Goal: Task Accomplishment & Management: Complete application form

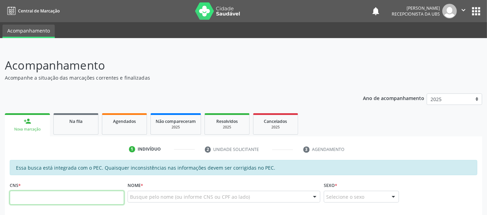
scroll to position [76, 0]
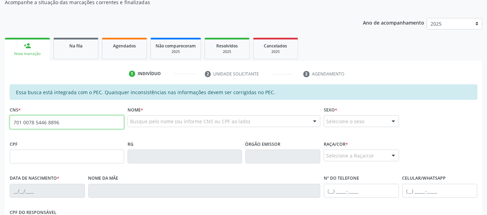
type input "701 0078 5446 8896"
type input "450.575.404-91"
type input "28/02/1963"
type input "Maria Jose de Araujo Santiago"
type input "(82) 99192-8118"
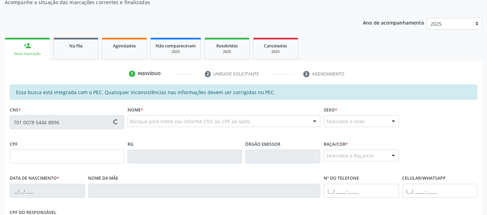
type input "917"
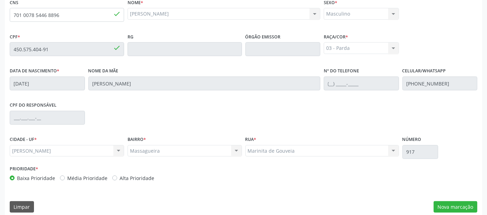
scroll to position [189, 0]
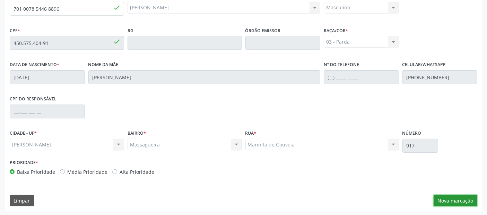
click at [448, 196] on button "Nova marcação" at bounding box center [456, 201] width 44 height 12
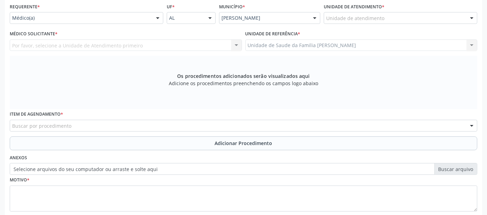
scroll to position [150, 0]
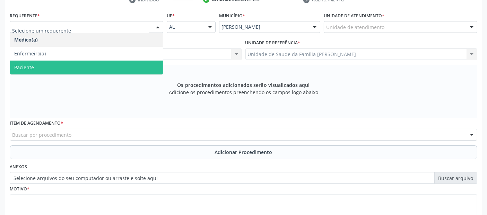
click at [48, 64] on span "Paciente" at bounding box center [86, 68] width 153 height 14
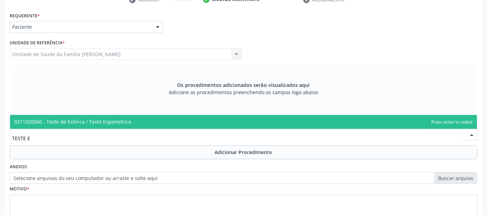
type input "TESTE ER"
click at [90, 124] on span "0211020060 - Teste de Esforco / Teste Ergometrico" at bounding box center [72, 122] width 117 height 7
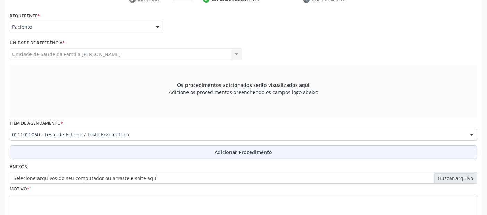
click at [112, 150] on button "Adicionar Procedimento" at bounding box center [244, 153] width 468 height 14
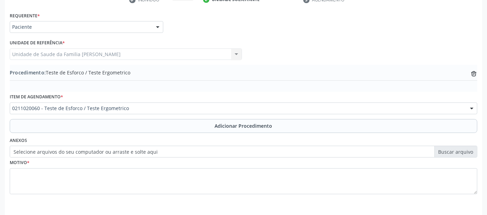
scroll to position [174, 0]
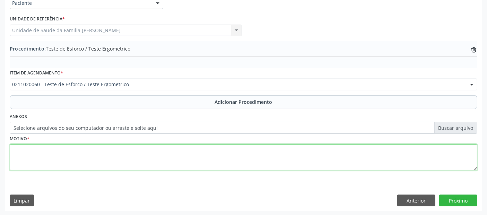
click at [203, 155] on textarea at bounding box center [244, 158] width 468 height 26
type textarea "AVALIAÇÃO."
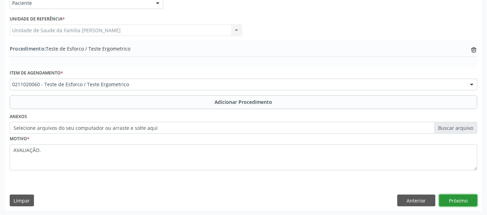
click at [452, 201] on button "Próximo" at bounding box center [458, 201] width 38 height 12
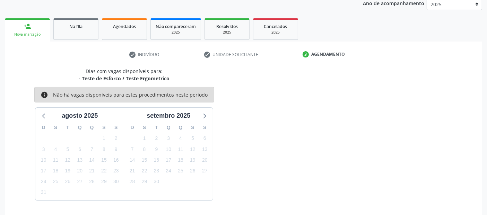
scroll to position [115, 0]
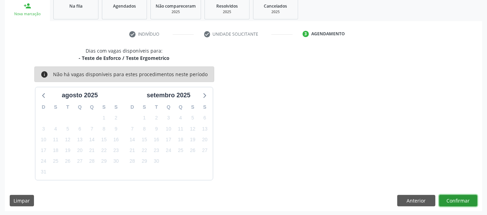
click at [452, 201] on button "Confirmar" at bounding box center [458, 201] width 38 height 12
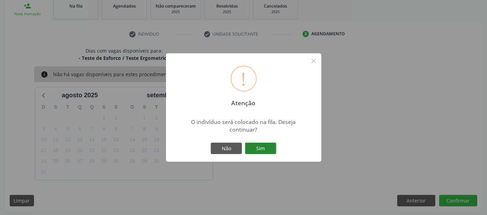
click at [262, 149] on button "Sim" at bounding box center [260, 149] width 31 height 12
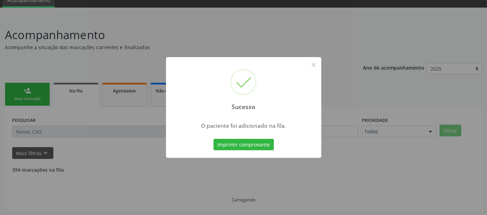
scroll to position [23, 0]
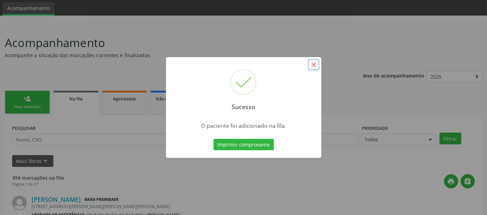
click at [317, 65] on button "×" at bounding box center [314, 65] width 12 height 12
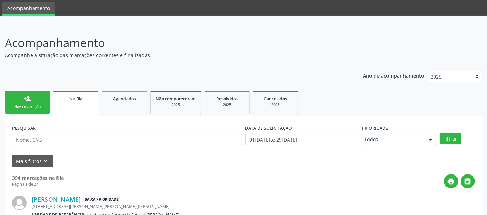
click at [28, 103] on link "person_add Nova marcação" at bounding box center [27, 102] width 45 height 23
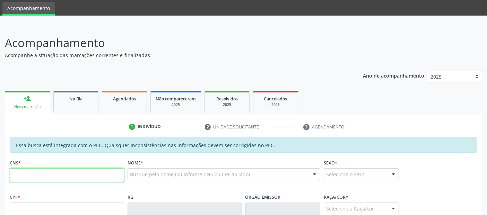
click at [88, 175] on input "text" at bounding box center [67, 175] width 114 height 14
type input "701 0078 5446 8896"
type input "450.575.404-91"
type input "28/02/1963"
type input "Maria Jose de Araujo Santiago"
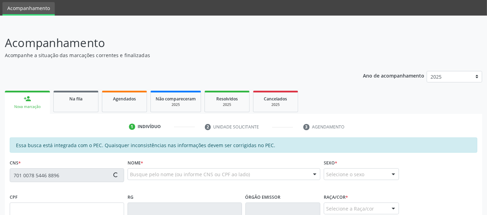
type input "(82) 99192-8118"
type input "917"
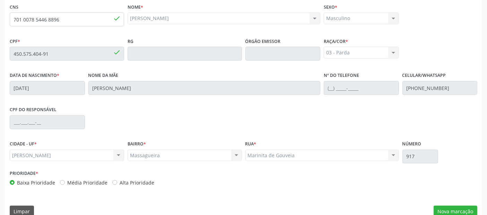
scroll to position [189, 0]
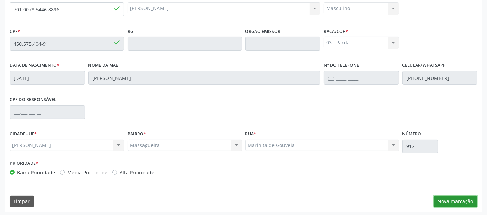
click at [447, 199] on button "Nova marcação" at bounding box center [456, 202] width 44 height 12
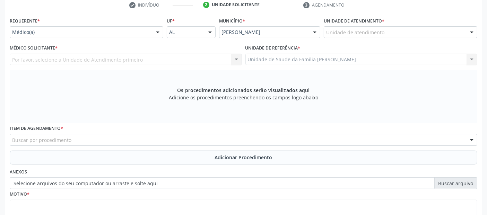
scroll to position [144, 0]
click at [397, 36] on div "Unidade de atendimento" at bounding box center [401, 33] width 154 height 12
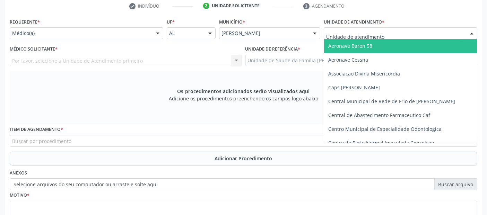
click at [59, 38] on div "Requerente * Médico(a) Médico(a) Enfermeiro(a) Paciente Nenhum resultado encont…" at bounding box center [86, 30] width 157 height 27
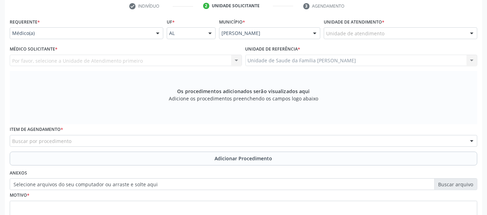
click at [46, 21] on div "Requerente * Médico(a) Médico(a) Enfermeiro(a) Paciente Nenhum resultado encont…" at bounding box center [87, 28] width 154 height 22
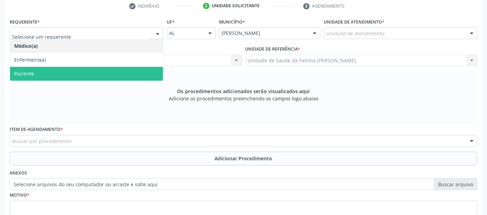
click at [44, 73] on span "Paciente" at bounding box center [86, 74] width 153 height 14
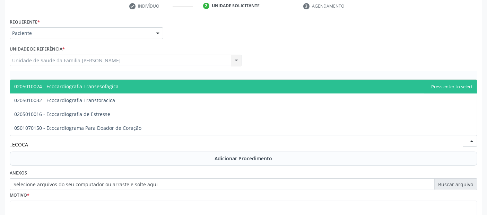
type input "ECOCAR"
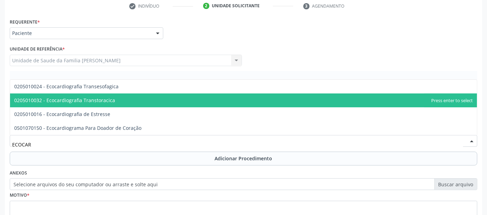
click at [117, 101] on span "0205010032 - Ecocardiografia Transtoracica" at bounding box center [243, 101] width 467 height 14
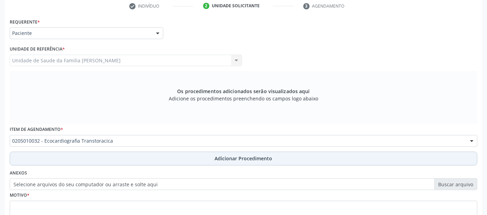
click at [158, 155] on button "Adicionar Procedimento" at bounding box center [244, 159] width 468 height 14
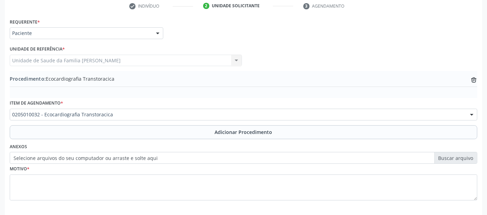
scroll to position [174, 0]
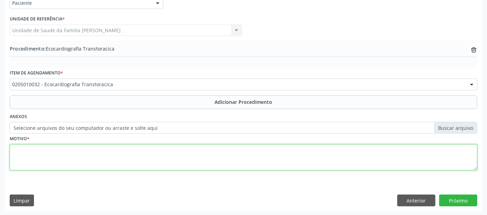
click at [210, 155] on textarea at bounding box center [244, 158] width 468 height 26
type textarea "AVALIAÇÃO."
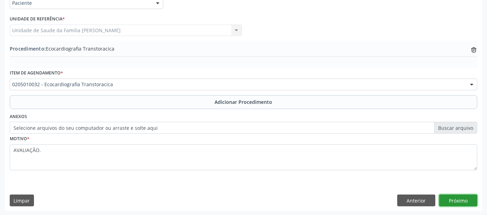
click at [451, 200] on button "Próximo" at bounding box center [458, 201] width 38 height 12
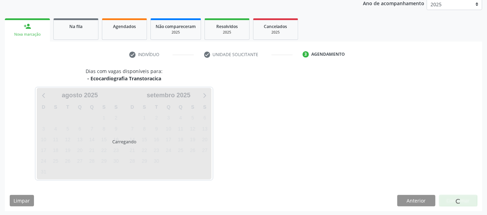
scroll to position [115, 0]
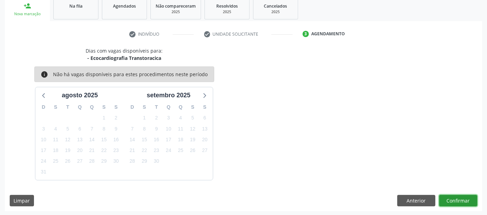
click at [451, 200] on button "Confirmar" at bounding box center [458, 201] width 38 height 12
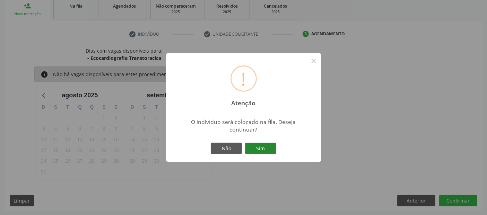
click at [268, 149] on button "Sim" at bounding box center [260, 149] width 31 height 12
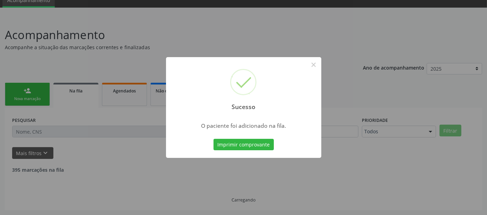
scroll to position [23, 0]
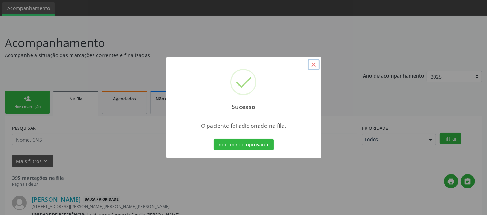
click at [316, 69] on button "×" at bounding box center [314, 65] width 12 height 12
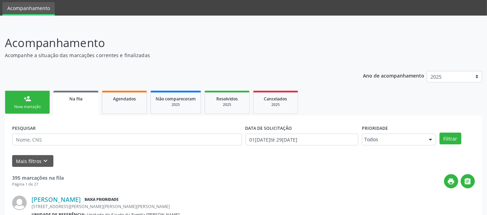
click at [28, 95] on div "person_add" at bounding box center [28, 99] width 8 height 8
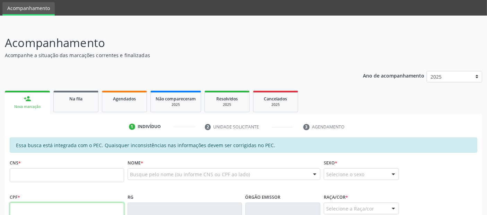
click at [49, 206] on input "text" at bounding box center [67, 210] width 114 height 14
type input "071.429.714-36"
type input "703 4042 6386 8310"
type input "01/07/1986"
type input "Marli dos Santos"
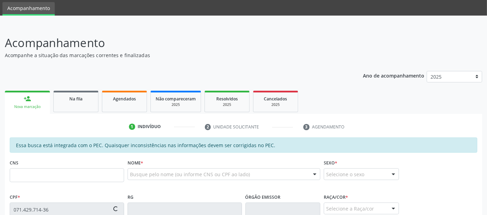
type input "(82) 98766-7664"
type input "30"
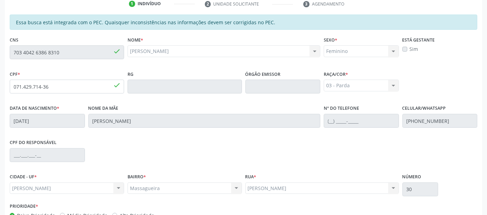
scroll to position [189, 0]
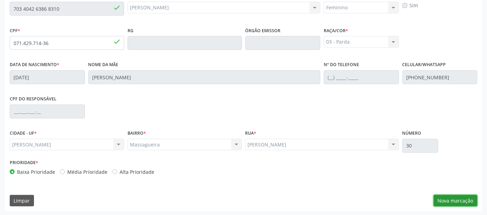
click at [449, 203] on button "Nova marcação" at bounding box center [456, 201] width 44 height 12
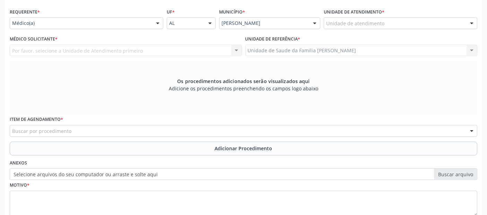
scroll to position [153, 0]
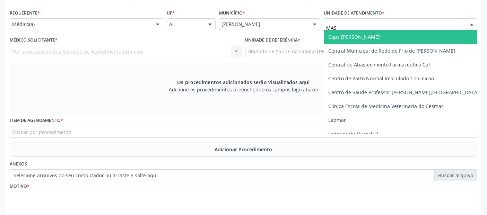
type input "MASS"
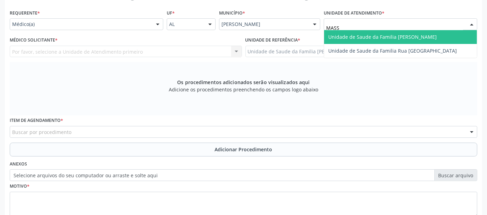
click at [363, 34] on span "Unidade de Saude da Familia [PERSON_NAME]" at bounding box center [382, 37] width 109 height 7
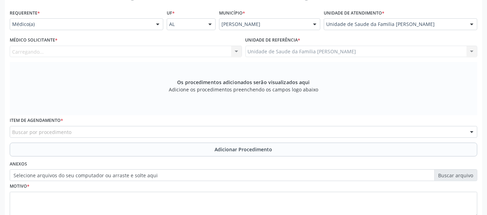
click at [135, 46] on div "Carregando..." at bounding box center [126, 52] width 232 height 12
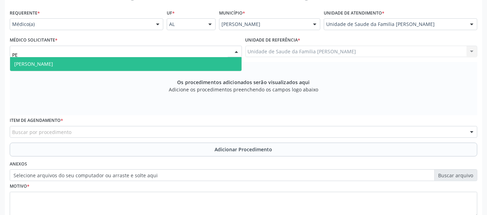
type input "PED"
click at [110, 60] on span "[PERSON_NAME]" at bounding box center [126, 64] width 232 height 14
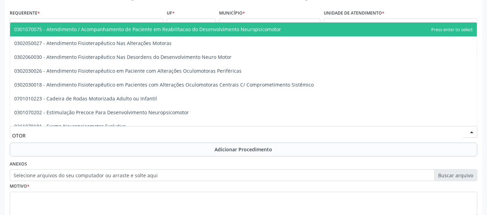
type input "OTORR"
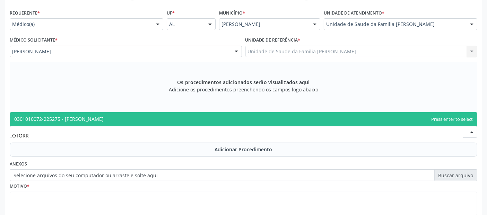
click at [90, 112] on span "0301010072-225275 - [PERSON_NAME]" at bounding box center [243, 119] width 467 height 14
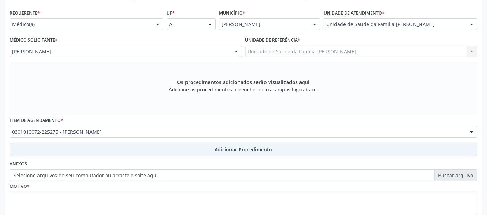
click at [82, 154] on button "Adicionar Procedimento" at bounding box center [244, 150] width 468 height 14
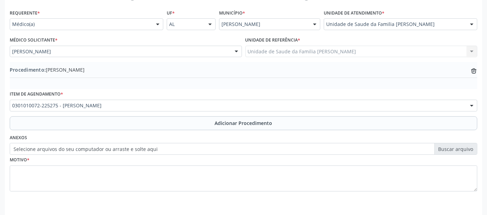
click at [75, 198] on div "Motivo *" at bounding box center [243, 178] width 471 height 46
click at [86, 191] on fieldset "Motivo *" at bounding box center [244, 176] width 468 height 42
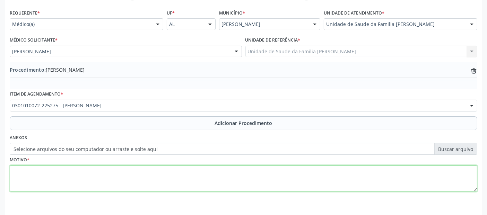
click at [99, 179] on textarea at bounding box center [244, 179] width 468 height 26
type textarea "W"
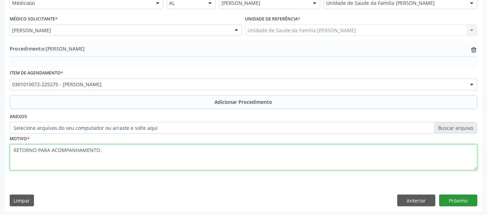
type textarea "RETORNO PARA ACOMPANHAMENTO."
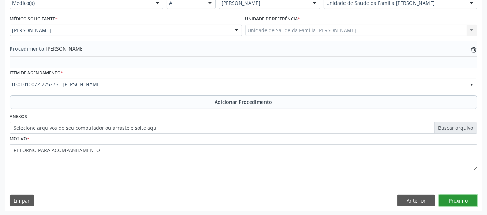
click at [461, 197] on button "Próximo" at bounding box center [458, 201] width 38 height 12
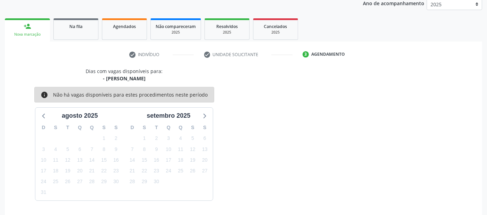
scroll to position [115, 0]
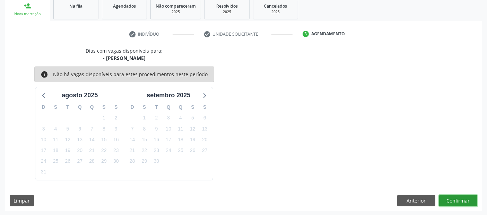
click at [461, 197] on button "Confirmar" at bounding box center [458, 201] width 38 height 12
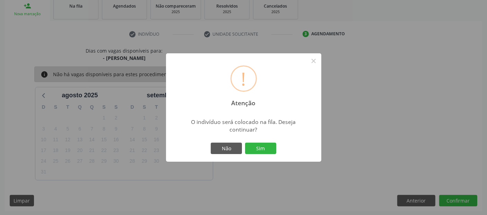
click at [257, 139] on div "! Atenção × O indivíduo será colocado na fila. Deseja continuar? Não Sim" at bounding box center [243, 107] width 155 height 109
click at [256, 145] on button "Sim" at bounding box center [260, 149] width 31 height 12
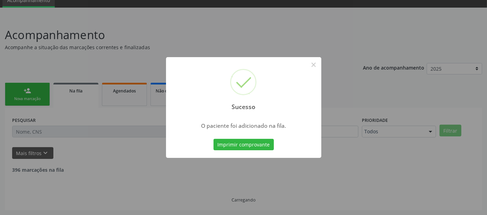
scroll to position [23, 0]
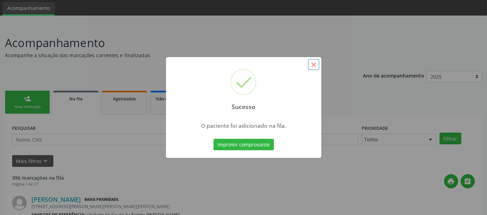
click at [314, 68] on button "×" at bounding box center [314, 65] width 12 height 12
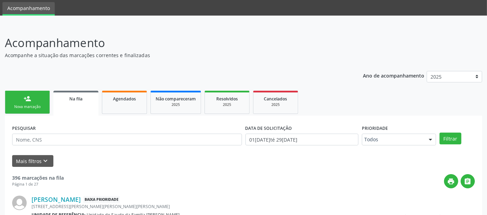
click at [37, 103] on link "person_add Nova marcação" at bounding box center [27, 102] width 45 height 23
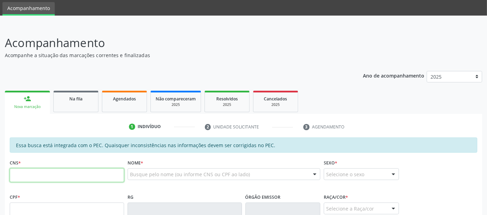
click at [103, 173] on input "text" at bounding box center [67, 175] width 114 height 14
click at [164, 182] on div "Busque pelo nome (ou informe CNS ou CPF ao lado) Nenhum resultado encontrado pa…" at bounding box center [224, 176] width 193 height 17
click at [99, 175] on input "text" at bounding box center [67, 175] width 114 height 14
type input "703 4042 6386 8310"
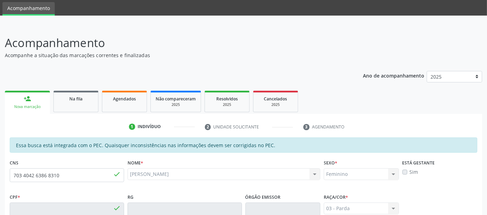
type input "071.429.714-36"
type input "01/07/1986"
type input "Marli dos Santos"
type input "(82) 98766-7664"
type input "30"
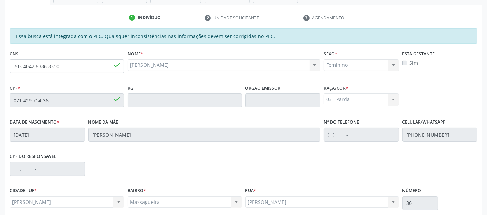
scroll to position [189, 0]
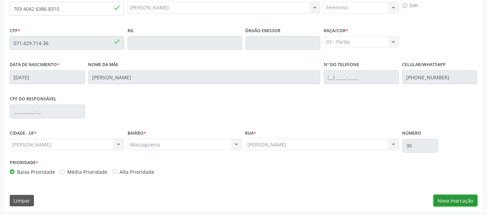
click at [452, 203] on button "Nova marcação" at bounding box center [456, 201] width 44 height 12
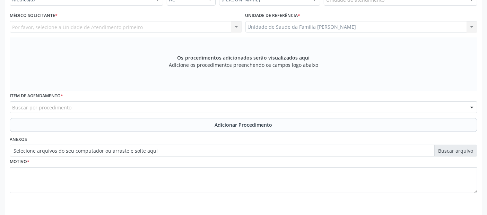
scroll to position [169, 0]
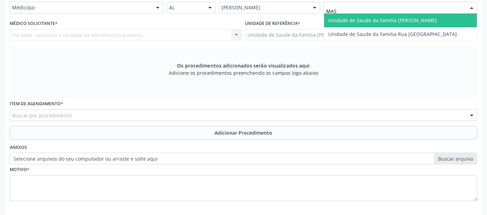
type input "MASS"
click at [345, 15] on span "Unidade de Saude da Familia [PERSON_NAME]" at bounding box center [400, 21] width 153 height 14
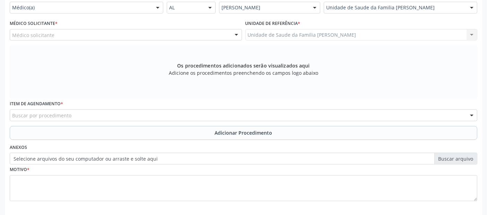
click at [130, 35] on div "Médico solicitante" at bounding box center [126, 35] width 232 height 12
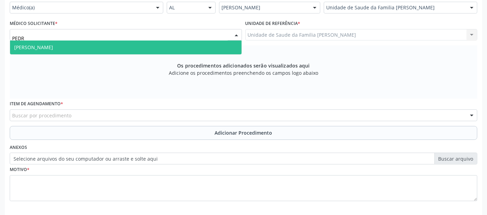
type input "[PERSON_NAME]"
click at [118, 43] on span "[PERSON_NAME]" at bounding box center [126, 48] width 232 height 14
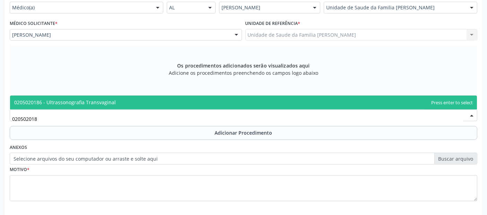
type input "0205020186"
click at [77, 104] on span "0205020186 - Ultrassonografia Transvaginal" at bounding box center [65, 102] width 102 height 7
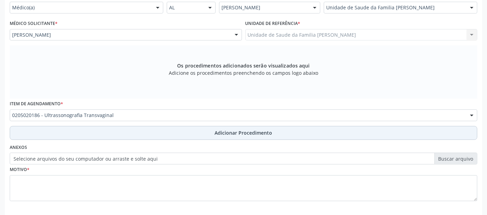
click at [84, 139] on button "Adicionar Procedimento" at bounding box center [244, 133] width 468 height 14
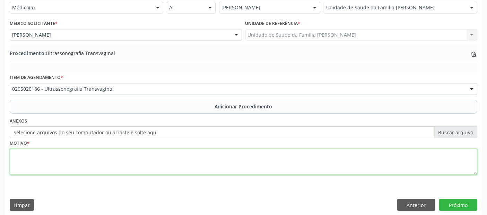
click at [87, 162] on textarea at bounding box center [244, 162] width 468 height 26
type textarea "DOR PÉLVICA A ESCLARECER."
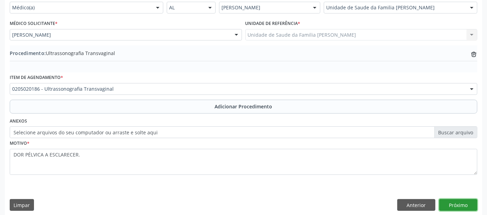
click at [456, 201] on button "Próximo" at bounding box center [458, 205] width 38 height 12
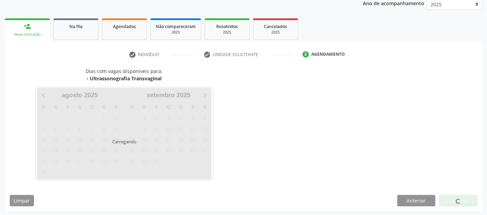
scroll to position [115, 0]
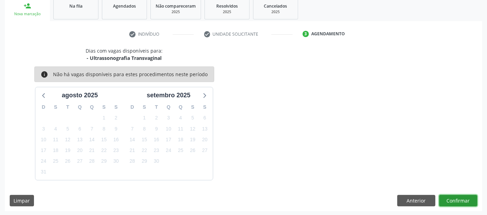
click at [456, 201] on button "Confirmar" at bounding box center [458, 201] width 38 height 12
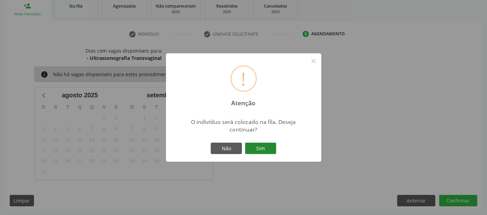
click at [264, 146] on button "Sim" at bounding box center [260, 149] width 31 height 12
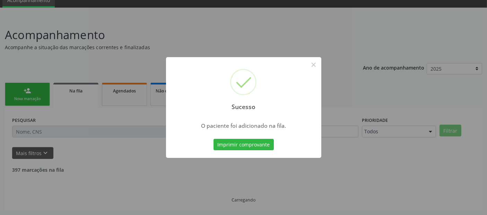
scroll to position [23, 0]
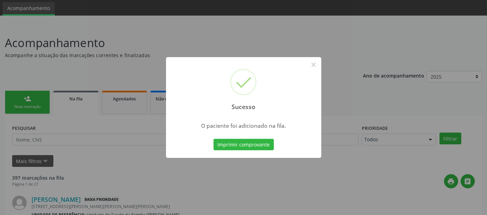
click at [317, 71] on div "Sucesso ×" at bounding box center [243, 87] width 155 height 60
click at [317, 68] on button "×" at bounding box center [314, 65] width 12 height 12
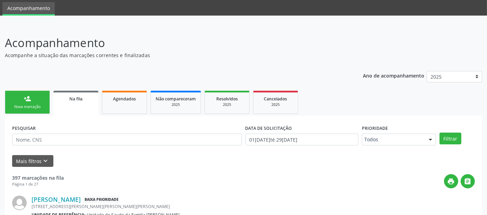
click at [33, 101] on link "person_add Nova marcação" at bounding box center [27, 102] width 45 height 23
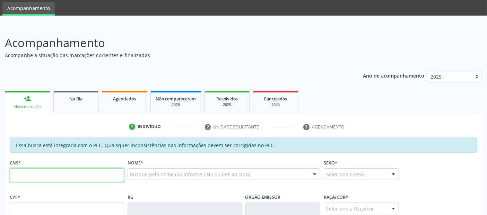
click at [38, 177] on input "text" at bounding box center [67, 175] width 114 height 14
type input "708 5010 9660 8680"
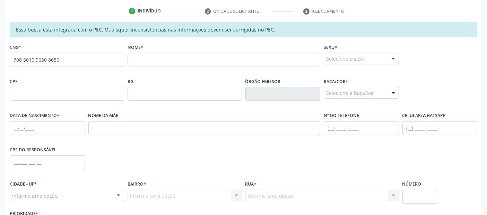
scroll to position [150, 0]
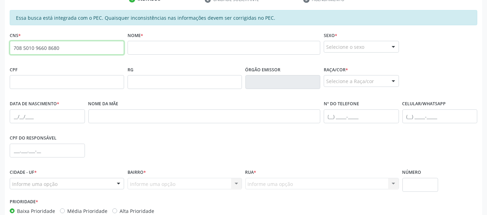
click at [44, 48] on input "708 5010 9660 8680" at bounding box center [67, 48] width 114 height 14
click at [53, 50] on input "708 5010 9660 8680" at bounding box center [67, 48] width 114 height 14
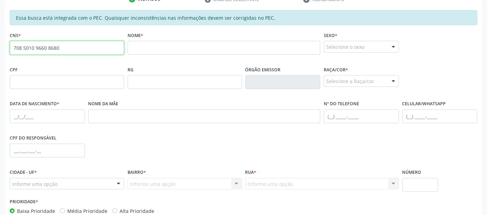
click at [53, 50] on input "708 5010 9660 8680" at bounding box center [67, 48] width 114 height 14
paste input "107 5124 0750 0007"
type input "107 5124 0750 0007"
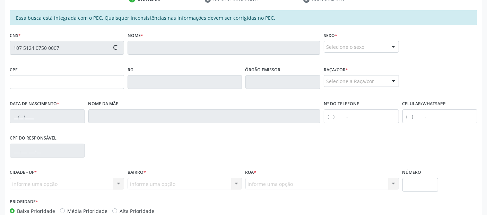
type input "[DATE]"
type input "[PERSON_NAME]"
type input "[PHONE_NUMBER]"
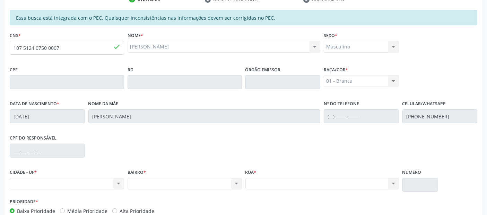
scroll to position [189, 0]
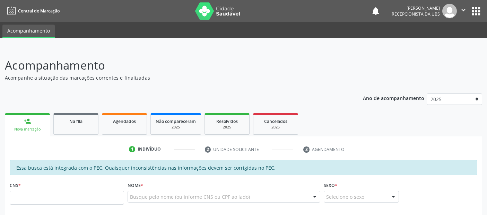
scroll to position [189, 0]
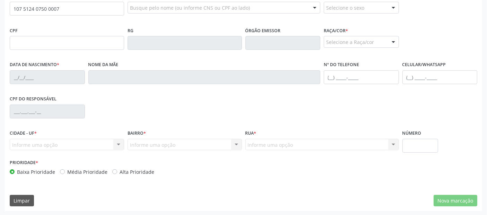
type input "107 5124 0750 0007"
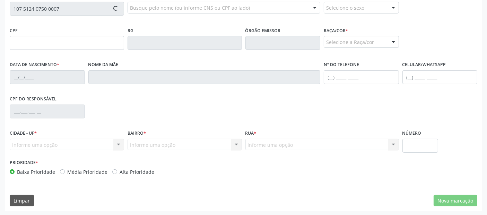
type input "[DATE]"
type input "[PERSON_NAME]"
type input "[PHONE_NUMBER]"
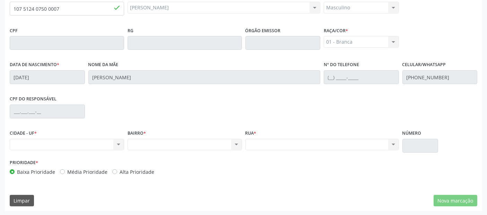
click at [189, 144] on div "Nenhum resultado encontrado para: " " Não há nenhuma opção para ser exibida." at bounding box center [185, 145] width 114 height 12
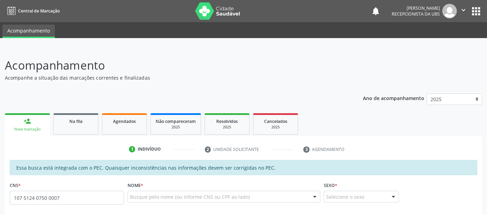
scroll to position [137, 0]
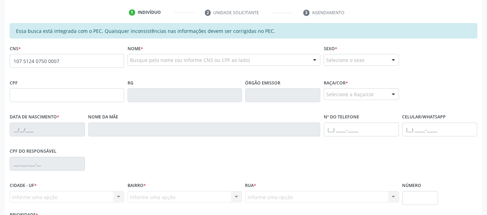
type input "107 5124 0750 0007"
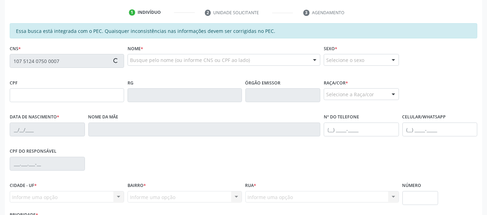
type input "146.636.274-04"
type input "[DATE]"
type input "[PERSON_NAME]"
type input "[PHONE_NUMBER]"
type input "S/N"
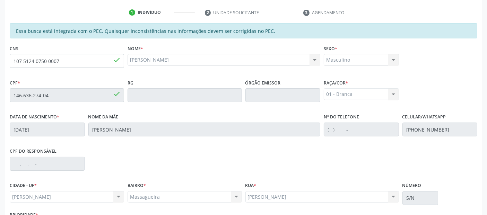
scroll to position [189, 0]
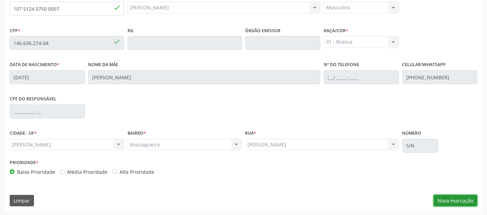
click at [445, 200] on button "Nova marcação" at bounding box center [456, 201] width 44 height 12
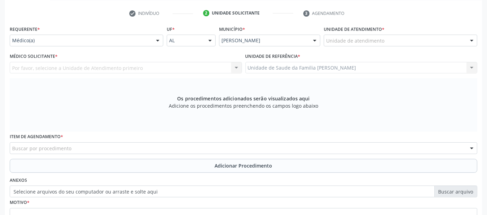
scroll to position [130, 0]
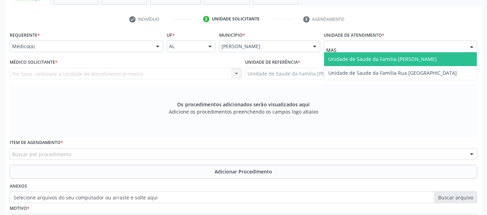
type input "MASS"
click at [366, 56] on span "Unidade de Saude da Familia [PERSON_NAME]" at bounding box center [382, 59] width 109 height 7
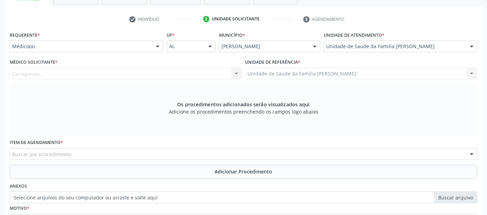
click at [139, 71] on div "Carregando..." at bounding box center [126, 74] width 232 height 12
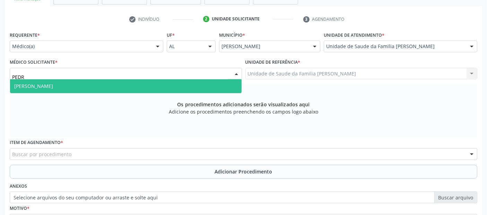
type input "[PERSON_NAME]"
click at [117, 88] on span "[PERSON_NAME]" at bounding box center [126, 86] width 232 height 14
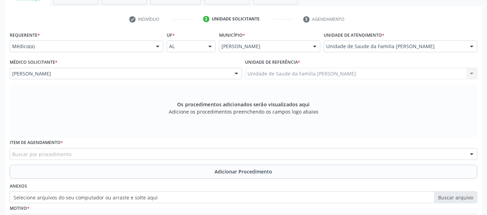
click at [83, 151] on div "Buscar por procedimento" at bounding box center [244, 154] width 468 height 12
type input "USG"
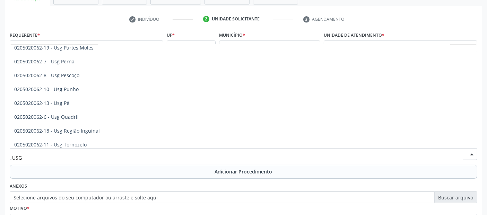
scroll to position [159, 0]
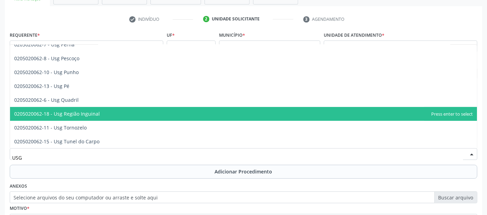
click at [92, 112] on span "0205020062-18 - Usg Região Inguinal" at bounding box center [57, 114] width 86 height 7
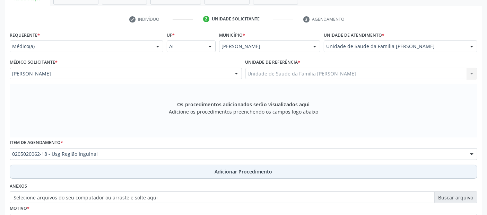
click at [89, 168] on button "Adicionar Procedimento" at bounding box center [244, 172] width 468 height 14
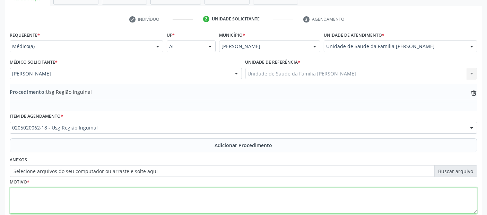
click at [83, 199] on textarea at bounding box center [244, 201] width 468 height 26
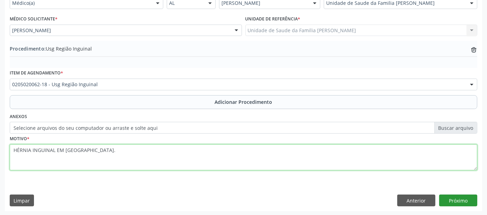
type textarea "HÉRNIA INGUINAL EM [GEOGRAPHIC_DATA]."
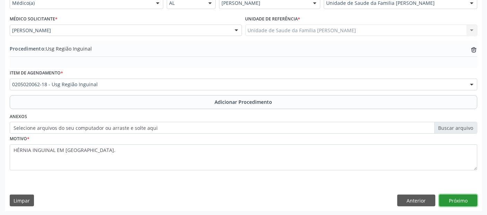
click at [455, 197] on button "Próximo" at bounding box center [458, 201] width 38 height 12
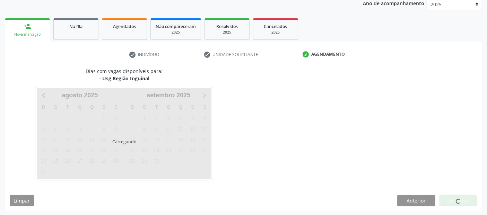
scroll to position [115, 0]
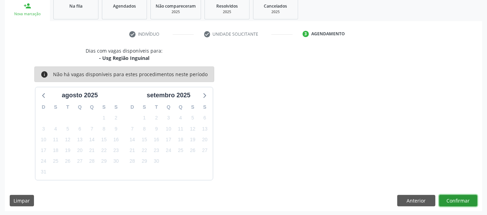
click at [455, 197] on button "Confirmar" at bounding box center [458, 201] width 38 height 12
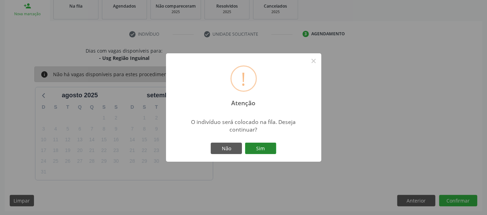
click at [270, 144] on button "Sim" at bounding box center [260, 149] width 31 height 12
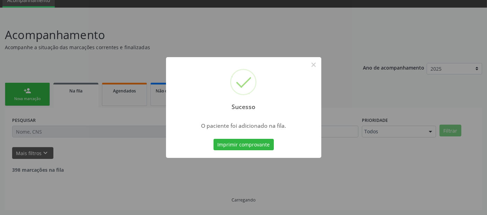
scroll to position [23, 0]
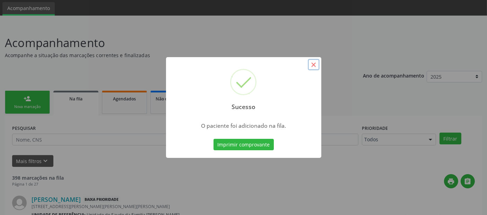
click at [314, 66] on button "×" at bounding box center [314, 65] width 12 height 12
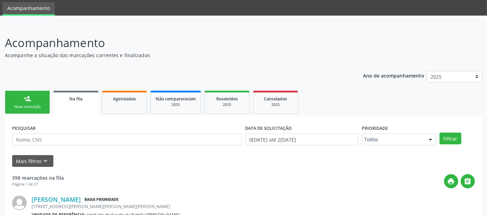
click at [31, 106] on div "Nova marcação" at bounding box center [27, 106] width 35 height 5
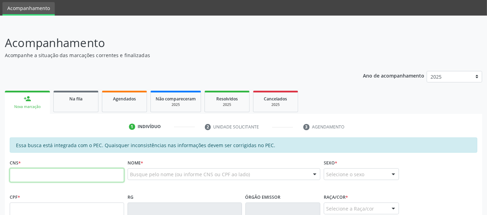
click at [86, 172] on input "text" at bounding box center [67, 175] width 114 height 14
paste input "706 2045 2787 4766"
type input "706 2045 2787 4766"
type input "176.004.934-46"
type input "2[DATE]"
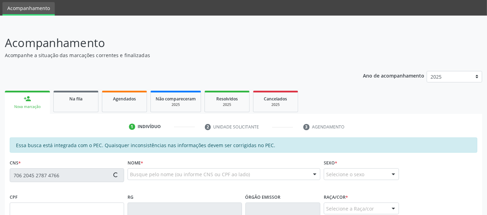
type input "[PERSON_NAME]"
type input "[PHONE_NUMBER]"
type input "506"
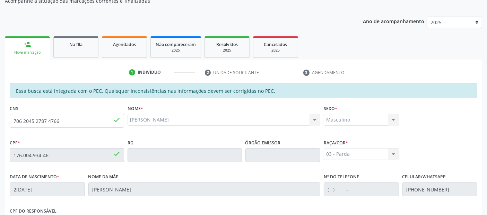
scroll to position [189, 0]
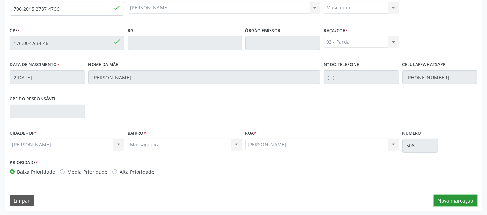
click at [453, 195] on button "Nova marcação" at bounding box center [456, 201] width 44 height 12
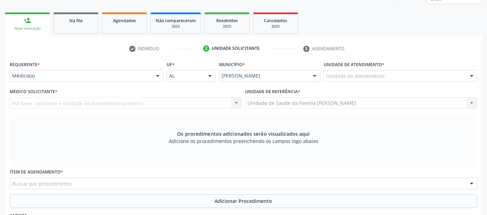
scroll to position [88, 0]
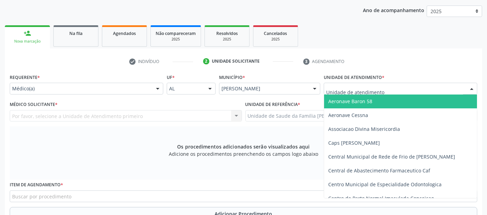
type input "M"
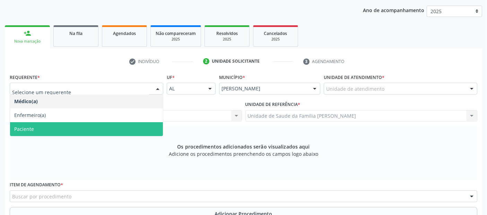
click at [70, 129] on span "Paciente" at bounding box center [86, 129] width 153 height 14
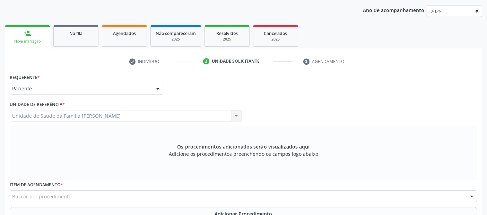
scroll to position [186, 0]
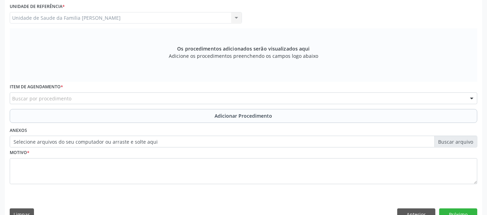
click at [210, 100] on div "Buscar por procedimento" at bounding box center [244, 99] width 468 height 12
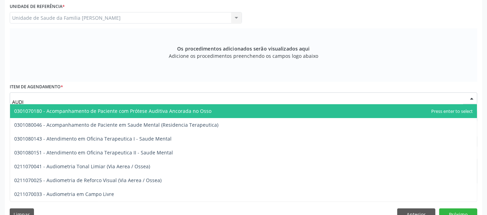
type input "AUDIO"
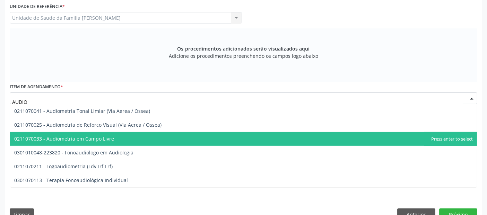
click at [88, 138] on span "0211070033 - Audiometria em Campo Livre" at bounding box center [64, 139] width 100 height 7
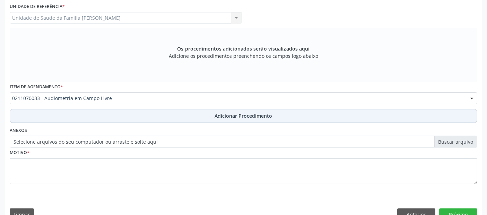
click at [101, 118] on button "Adicionar Procedimento" at bounding box center [244, 116] width 468 height 14
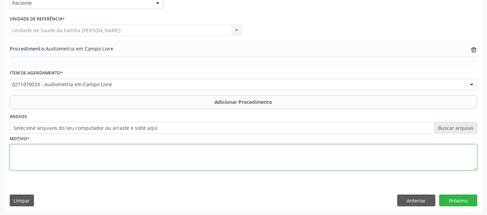
click at [244, 157] on textarea at bounding box center [244, 158] width 468 height 26
type textarea "ATRASO NA FALA."
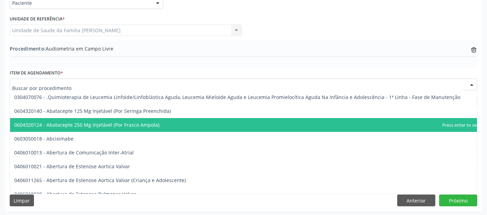
click at [64, 86] on input "text" at bounding box center [237, 88] width 451 height 14
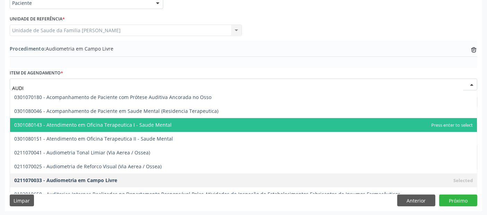
type input "AUDIO"
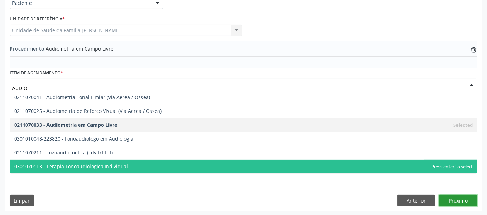
click at [463, 201] on button "Próximo" at bounding box center [458, 201] width 38 height 12
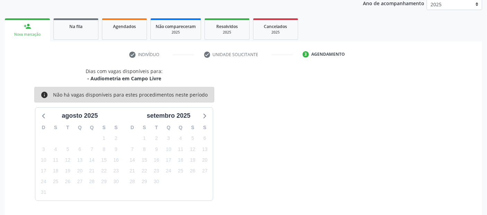
scroll to position [115, 0]
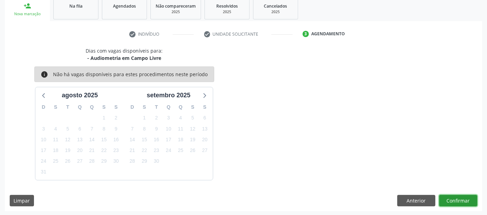
click at [463, 201] on button "Confirmar" at bounding box center [458, 201] width 38 height 12
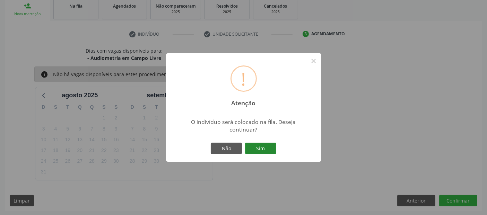
click at [270, 148] on button "Sim" at bounding box center [260, 149] width 31 height 12
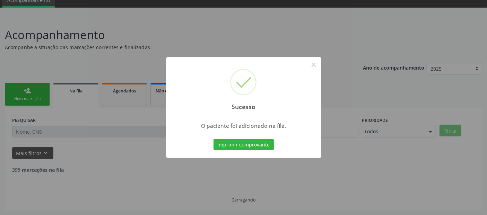
scroll to position [23, 0]
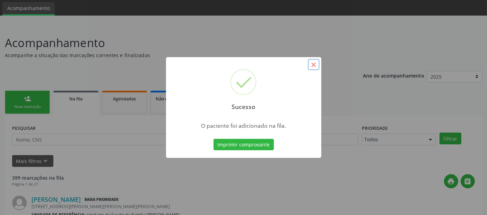
click at [318, 62] on button "×" at bounding box center [314, 65] width 12 height 12
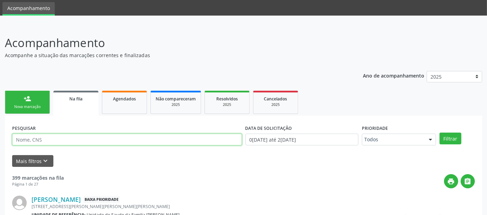
click at [89, 137] on input "text" at bounding box center [127, 140] width 230 height 12
type input "HEITOR"
click at [440, 133] on button "Filtrar" at bounding box center [451, 139] width 22 height 12
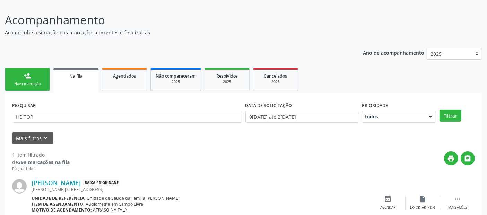
scroll to position [75, 0]
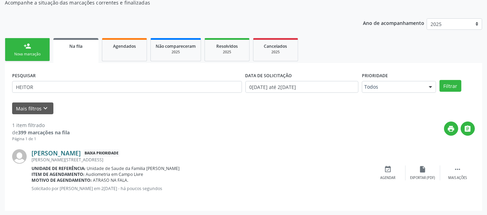
click at [81, 152] on link "[PERSON_NAME]" at bounding box center [56, 153] width 49 height 8
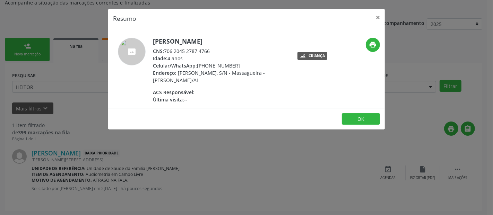
click at [205, 51] on div "CNS: 706 2045 2787 4766" at bounding box center [220, 50] width 135 height 7
click at [193, 56] on div "Idade: 4 anos" at bounding box center [220, 58] width 135 height 7
drag, startPoint x: 165, startPoint y: 50, endPoint x: 210, endPoint y: 49, distance: 44.4
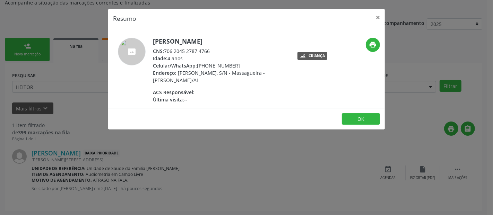
click at [210, 49] on div "CNS: 706 2045 2787 4766" at bounding box center [220, 50] width 135 height 7
copy div "706 2045 2787 4766"
click at [245, 161] on div "Resumo × [PERSON_NAME] CNS: 706 2045 2787 4766 Idade: 4 anos Celular/WhatsApp: …" at bounding box center [246, 107] width 493 height 215
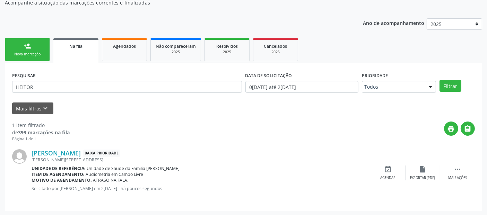
click at [28, 51] on link "person_add Nova marcação" at bounding box center [27, 49] width 45 height 23
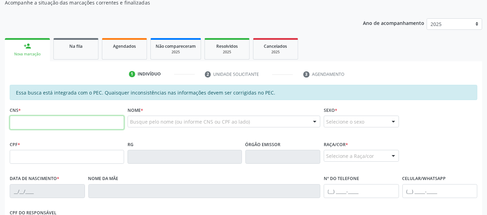
click at [109, 122] on input "text" at bounding box center [67, 123] width 114 height 14
paste input "706 2045 2787 4766"
type input "706 2045 2787 4766"
type input "176.004.934-46"
type input "2[DATE]"
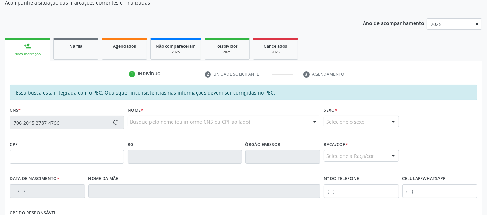
type input "[PERSON_NAME]"
type input "[PHONE_NUMBER]"
type input "506"
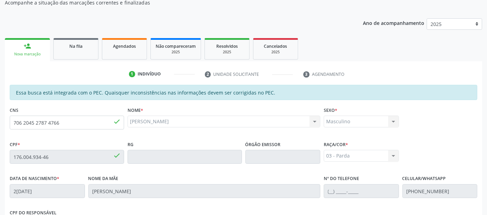
scroll to position [189, 0]
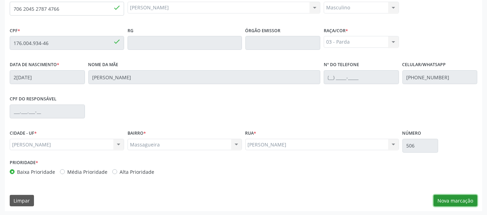
click at [455, 197] on button "Nova marcação" at bounding box center [456, 201] width 44 height 12
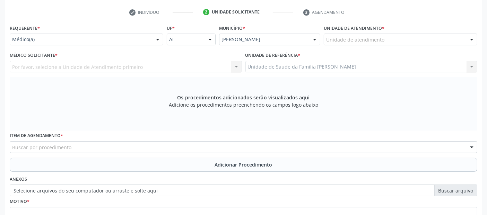
scroll to position [125, 0]
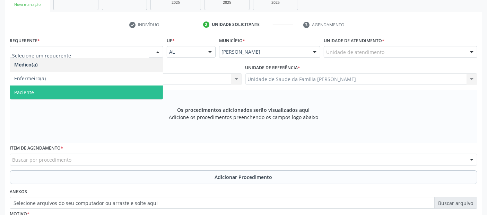
click at [33, 87] on span "Paciente" at bounding box center [86, 93] width 153 height 14
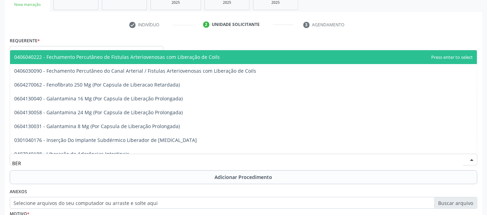
type input "BERA"
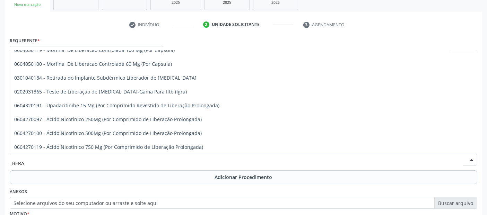
scroll to position [0, 0]
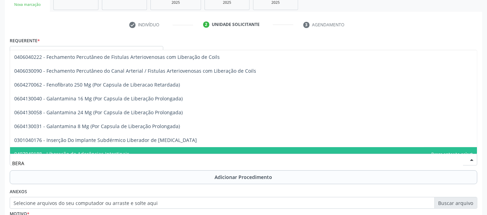
click at [208, 164] on input "BERA" at bounding box center [237, 163] width 451 height 14
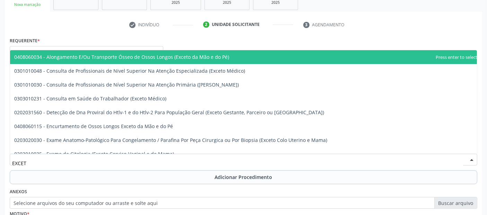
type input "EXCETO"
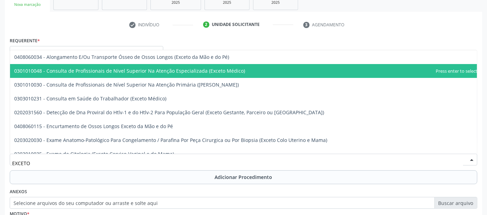
click at [186, 72] on span "0301010048 - Consulta de Profissionais de Nivel Superior Na Atenção Especializa…" at bounding box center [129, 71] width 231 height 7
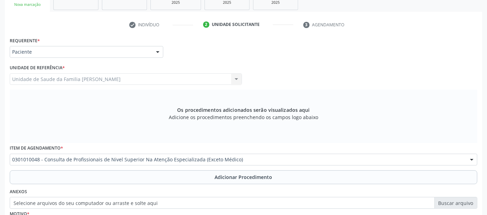
click at [55, 180] on button "Adicionar Procedimento" at bounding box center [244, 178] width 468 height 14
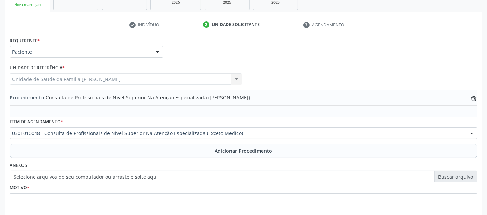
scroll to position [174, 0]
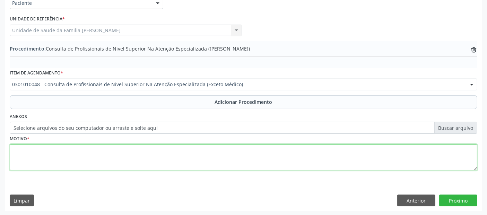
click at [161, 159] on textarea at bounding box center [244, 158] width 468 height 26
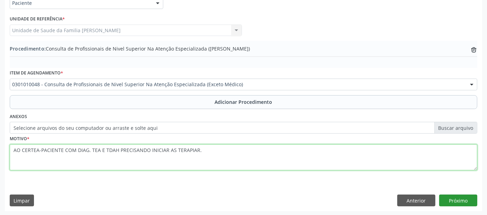
type textarea "AO CERTEA-PACIENTE COM DIAG. TEA E TDAH PRECISANDO INICIAR AS TERAPIAR."
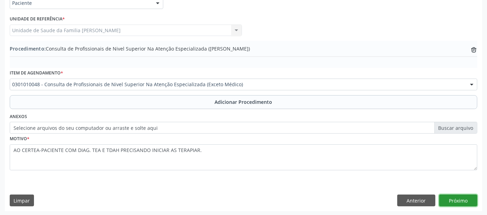
click at [452, 197] on button "Próximo" at bounding box center [458, 201] width 38 height 12
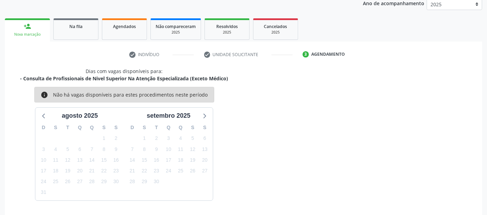
scroll to position [115, 0]
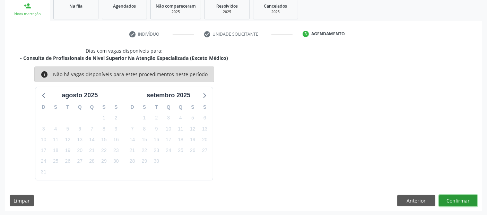
click at [452, 197] on button "Confirmar" at bounding box center [458, 201] width 38 height 12
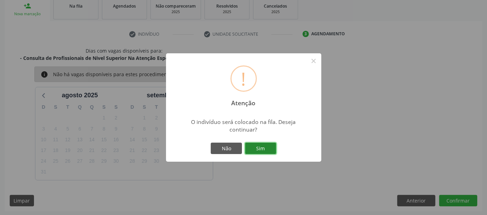
click at [266, 150] on button "Sim" at bounding box center [260, 149] width 31 height 12
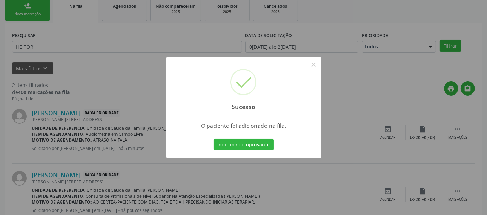
scroll to position [23, 0]
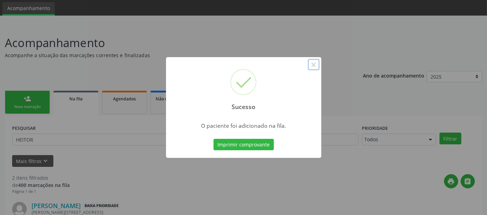
click at [315, 61] on button "×" at bounding box center [314, 65] width 12 height 12
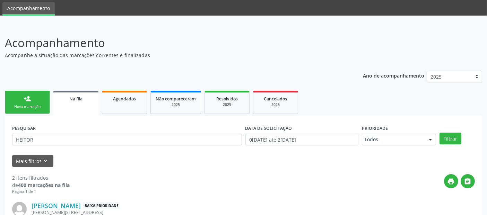
click at [17, 105] on div "Nova marcação" at bounding box center [27, 106] width 35 height 5
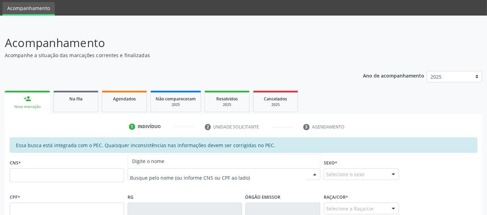
click at [162, 169] on div at bounding box center [224, 174] width 193 height 12
click at [77, 176] on input "text" at bounding box center [67, 175] width 114 height 14
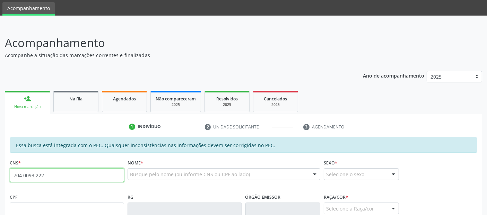
type input "704 0093 2223 6466"
type input "099.773.224-57"
type input "3[DATE]"
type input "[PERSON_NAME]"
type input "[PHONE_NUMBER]"
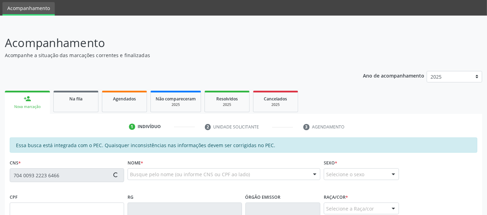
type input "S/N"
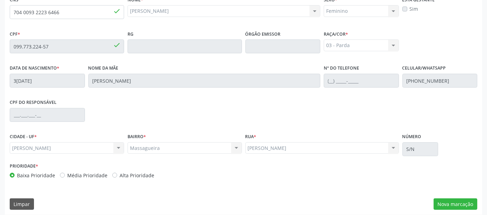
scroll to position [189, 0]
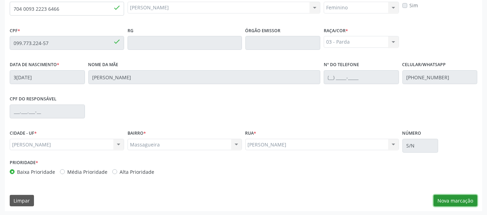
click at [450, 200] on button "Nova marcação" at bounding box center [456, 201] width 44 height 12
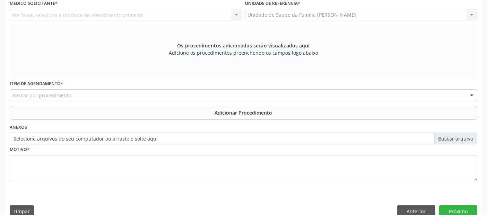
scroll to position [136, 0]
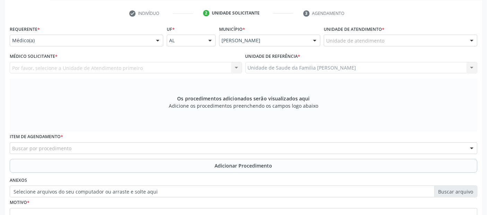
click at [390, 41] on div "Unidade de atendimento" at bounding box center [401, 41] width 154 height 12
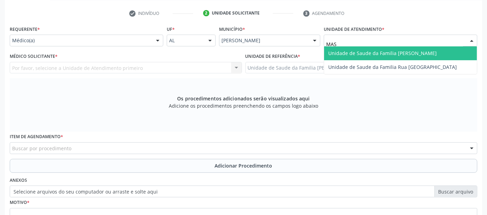
type input "MASS"
click at [378, 49] on span "Unidade de Saude da Familia [PERSON_NAME]" at bounding box center [400, 53] width 153 height 14
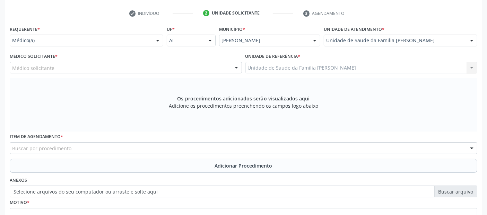
click at [67, 68] on div "Médico solicitante" at bounding box center [126, 68] width 232 height 12
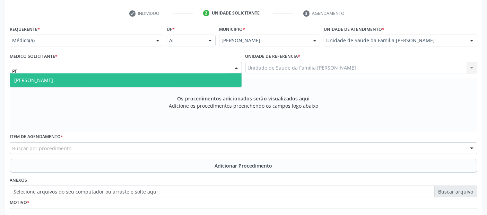
type input "P"
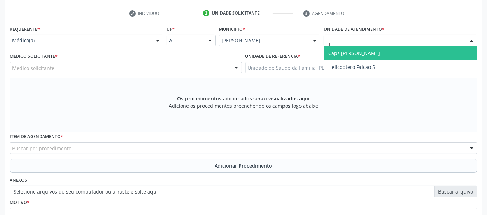
type input "E"
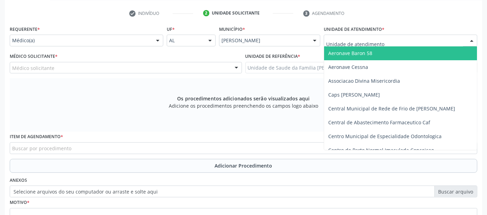
click at [364, 39] on input "text" at bounding box center [394, 44] width 137 height 14
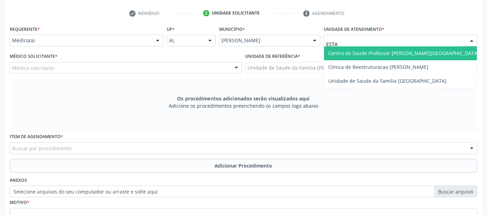
type input "ESTAC"
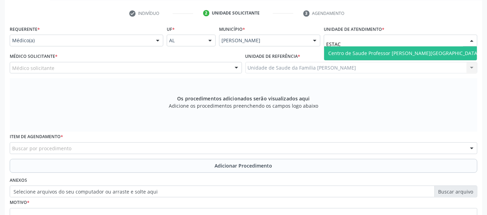
click at [379, 52] on span "Centro de Saude Professor [PERSON_NAME][GEOGRAPHIC_DATA]" at bounding box center [403, 53] width 151 height 7
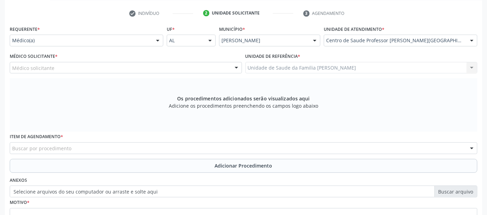
click at [180, 64] on div "Médico solicitante" at bounding box center [126, 68] width 232 height 12
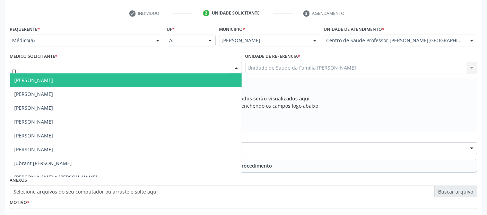
type input "[PERSON_NAME]"
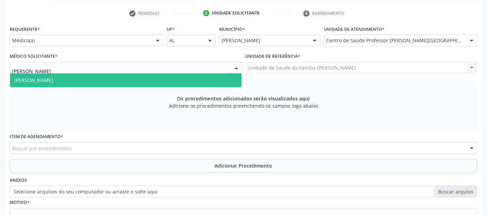
click at [158, 75] on span "[PERSON_NAME]" at bounding box center [126, 80] width 232 height 14
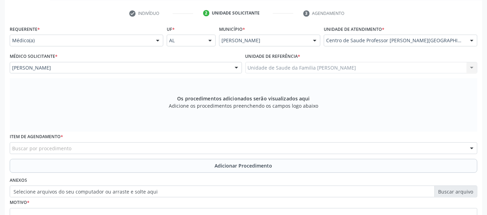
click at [104, 144] on div "Buscar por procedimento" at bounding box center [244, 148] width 468 height 12
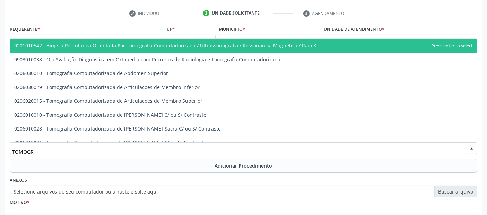
type input "TOMOGRA"
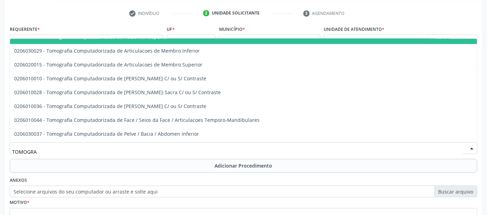
scroll to position [32, 0]
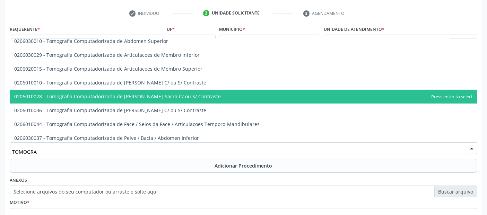
click at [210, 96] on span "0206010028 - Tomografia Computadorizada de [PERSON_NAME]-Sacra C/ ou S/ Contras…" at bounding box center [117, 96] width 207 height 7
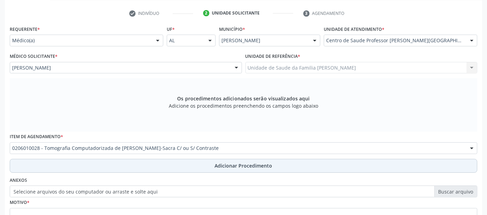
click at [155, 166] on button "Adicionar Procedimento" at bounding box center [244, 166] width 468 height 14
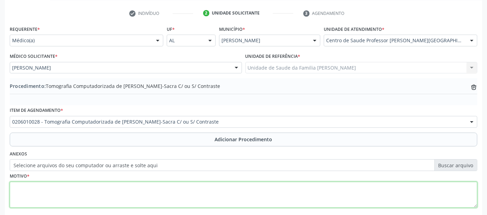
click at [118, 200] on textarea at bounding box center [244, 195] width 468 height 26
type textarea "R"
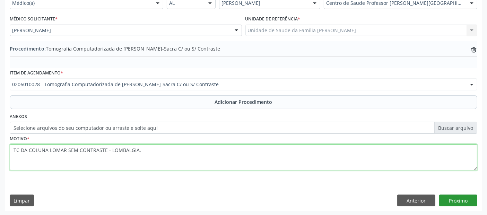
type textarea "TC DA COLUNA LOMAR SEM CONTRASTE - LOMBALGIA."
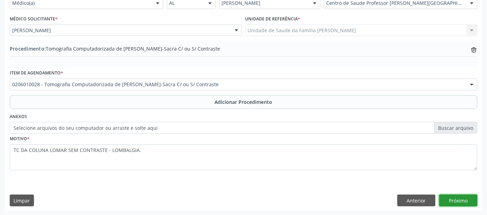
click at [460, 195] on button "Próximo" at bounding box center [458, 201] width 38 height 12
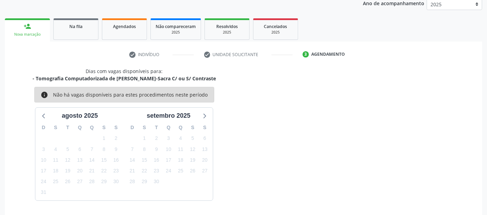
scroll to position [115, 0]
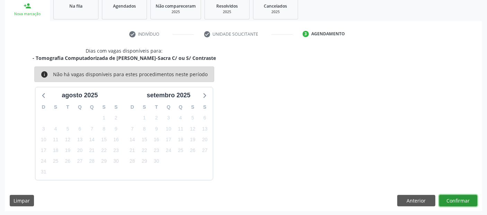
click at [460, 195] on button "Confirmar" at bounding box center [458, 201] width 38 height 12
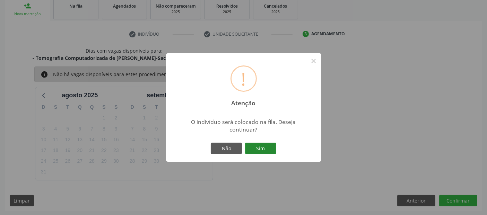
click at [265, 148] on button "Sim" at bounding box center [260, 149] width 31 height 12
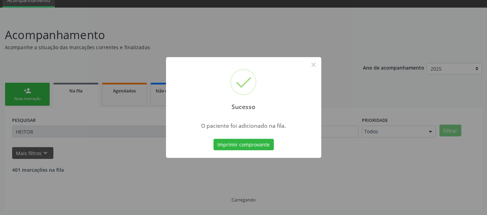
scroll to position [23, 0]
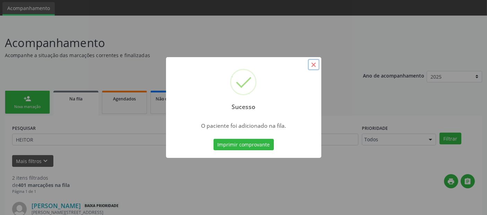
click at [308, 67] on button "×" at bounding box center [314, 65] width 12 height 12
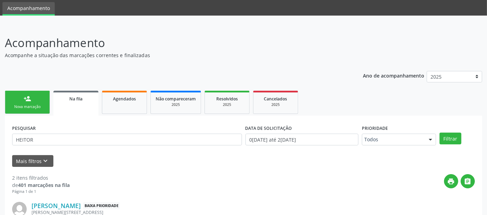
click at [26, 105] on div "Nova marcação" at bounding box center [27, 106] width 35 height 5
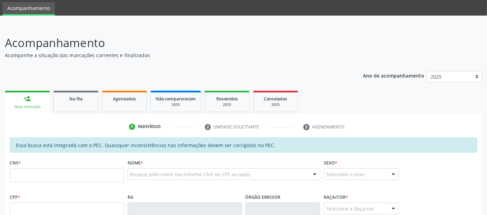
click at [98, 184] on fieldset "CNS *" at bounding box center [67, 172] width 114 height 29
click at [104, 178] on input "text" at bounding box center [67, 175] width 114 height 14
click at [51, 176] on input "text" at bounding box center [67, 175] width 114 height 14
type input "[PERSON_NAME]"
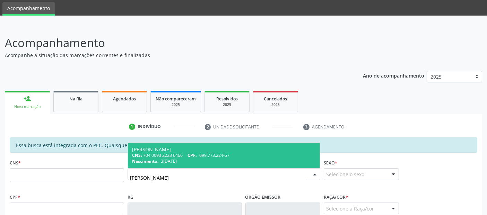
click at [210, 149] on div "[PERSON_NAME]" at bounding box center [224, 150] width 184 height 6
type input "704 0093 2223 6466"
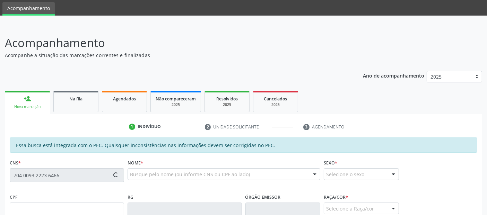
type input "099.773.224-57"
type input "3[DATE]"
type input "[PERSON_NAME]"
type input "[PHONE_NUMBER]"
type input "S/N"
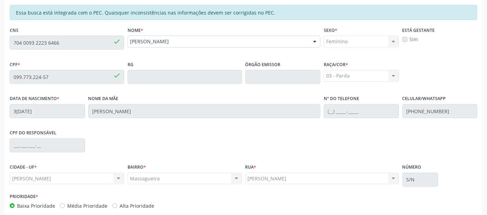
scroll to position [189, 0]
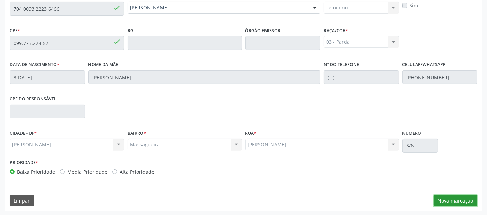
click at [444, 199] on button "Nova marcação" at bounding box center [456, 201] width 44 height 12
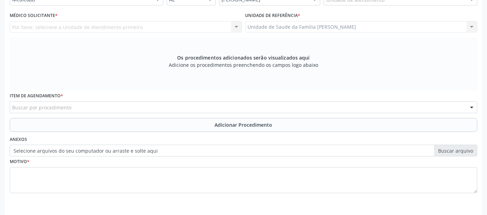
scroll to position [168, 0]
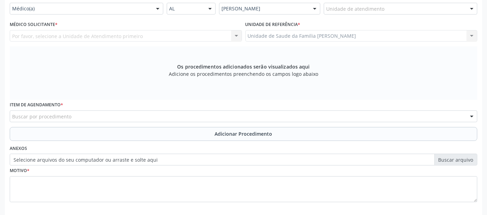
click at [390, 5] on div "Unidade de atendimento" at bounding box center [401, 9] width 154 height 12
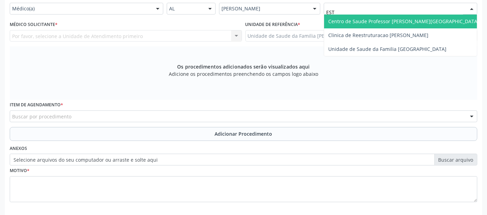
type input "ESTA"
click at [377, 18] on span "Centro de Saude Professor [PERSON_NAME][GEOGRAPHIC_DATA]" at bounding box center [403, 21] width 151 height 7
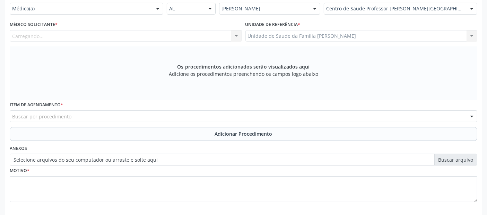
click at [124, 32] on div "Carregando..." at bounding box center [126, 36] width 232 height 12
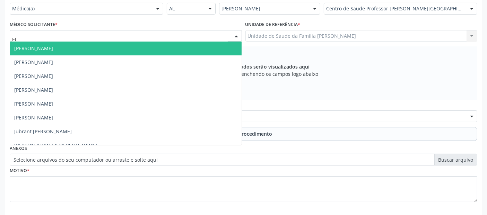
type input "ELI"
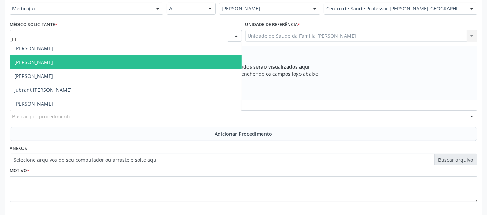
click at [53, 63] on span "[PERSON_NAME]" at bounding box center [33, 62] width 39 height 7
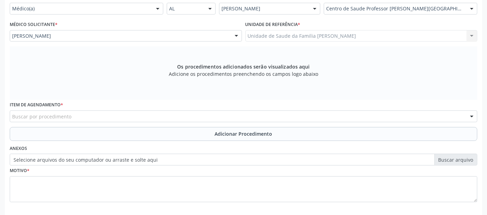
scroll to position [200, 0]
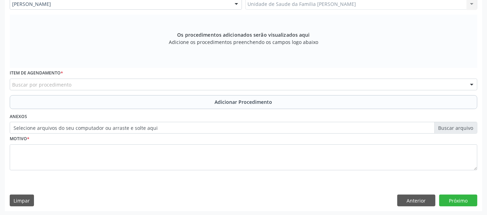
click at [174, 83] on div "Buscar por procedimento" at bounding box center [244, 85] width 468 height 12
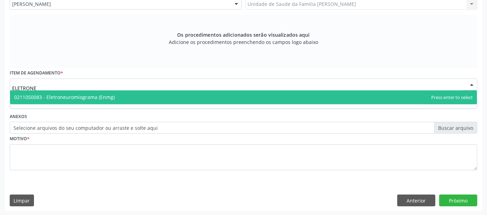
type input "ELETRONEU"
click at [106, 94] on span "0211050083 - Eletroneuromiograma (Enmg)" at bounding box center [64, 97] width 101 height 7
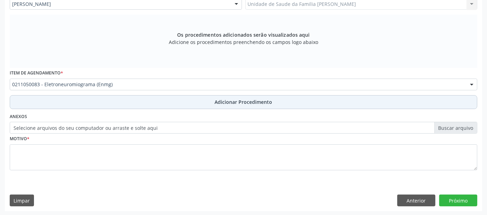
click at [180, 99] on button "Adicionar Procedimento" at bounding box center [244, 102] width 468 height 14
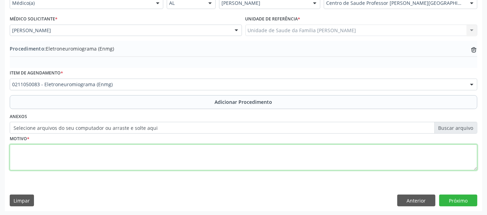
click at [153, 153] on textarea at bounding box center [244, 158] width 468 height 26
type textarea "SCT?"
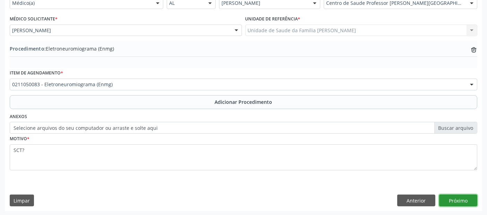
click at [452, 200] on button "Próximo" at bounding box center [458, 201] width 38 height 12
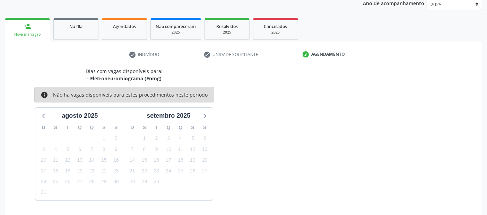
scroll to position [115, 0]
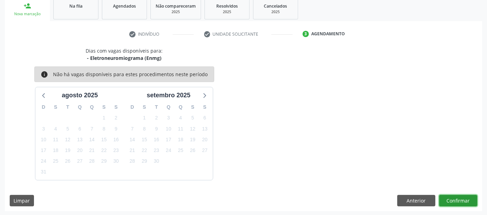
click at [452, 200] on button "Confirmar" at bounding box center [458, 201] width 38 height 12
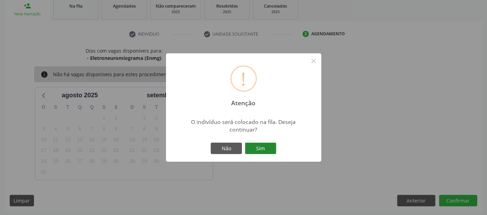
click at [266, 146] on button "Sim" at bounding box center [260, 149] width 31 height 12
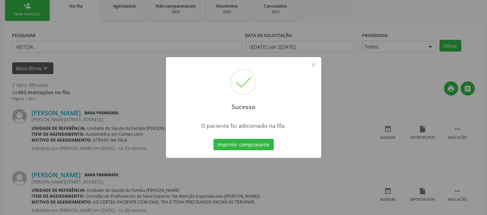
scroll to position [23, 0]
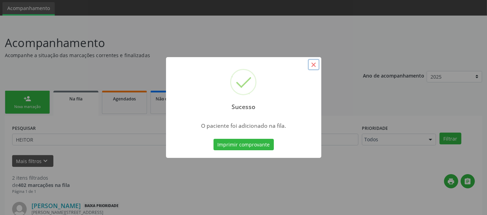
click at [315, 62] on button "×" at bounding box center [314, 65] width 12 height 12
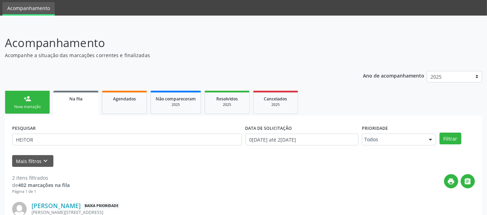
click at [24, 95] on div "person_add" at bounding box center [28, 99] width 8 height 8
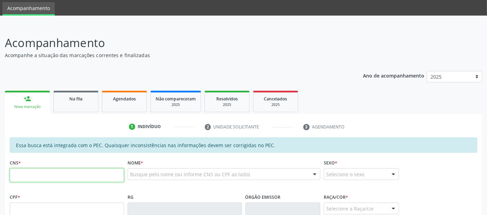
click at [73, 173] on input "text" at bounding box center [67, 175] width 114 height 14
type input "709 8030 5307 6692"
type input "046.499.684-88"
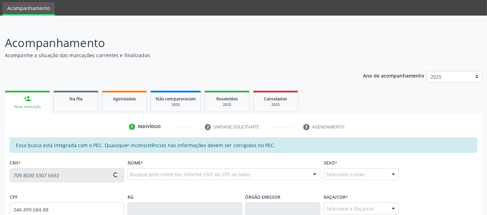
type input "05[DATE]"
type input "[PERSON_NAME]"
type input "[PHONE_NUMBER]"
type input "176"
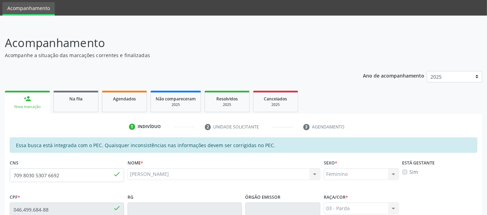
drag, startPoint x: 486, startPoint y: 87, endPoint x: 493, endPoint y: 200, distance: 113.2
click at [487, 193] on html "Central de Marcação notifications [PERSON_NAME] Recepcionista da UBS  Configur…" at bounding box center [243, 84] width 487 height 215
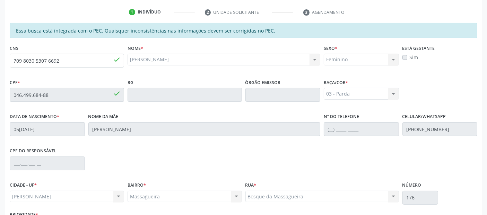
scroll to position [189, 0]
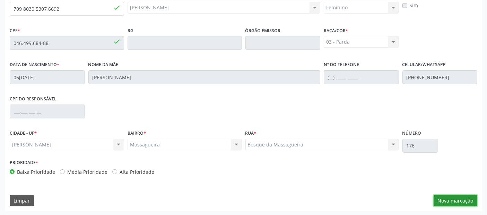
click at [453, 197] on button "Nova marcação" at bounding box center [456, 201] width 44 height 12
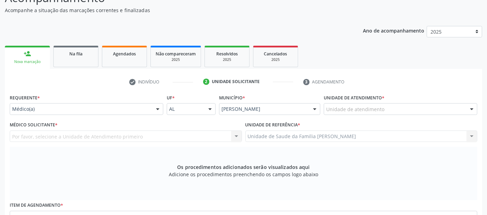
scroll to position [5, 0]
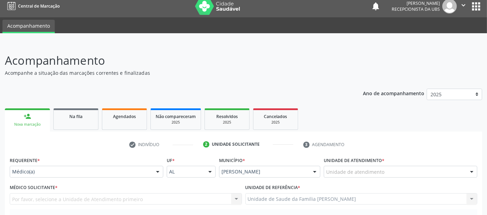
click at [344, 178] on div "Unidade de atendimento * Unidade de atendimento Aeronave Baron 58 Aeronave Cess…" at bounding box center [400, 168] width 157 height 27
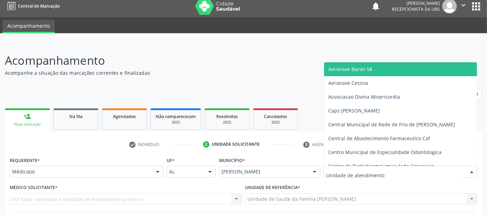
click at [352, 175] on input "text" at bounding box center [394, 175] width 137 height 14
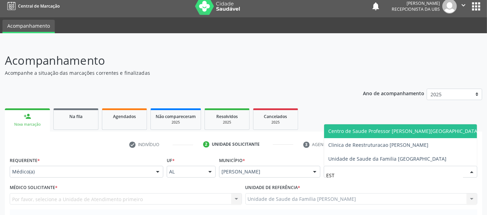
type input "ESTA"
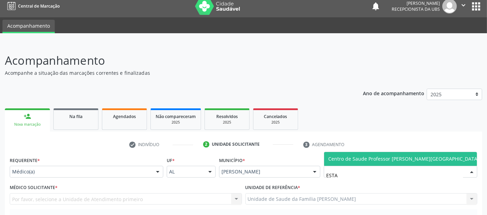
click at [375, 159] on span "Centro de Saude Professor [PERSON_NAME][GEOGRAPHIC_DATA]" at bounding box center [403, 159] width 151 height 7
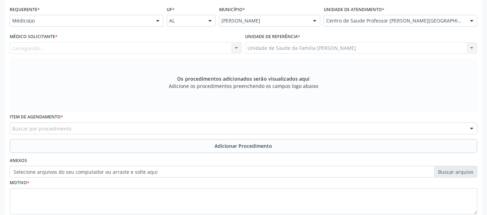
scroll to position [165, 0]
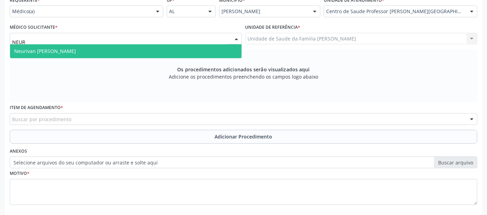
type input "NEURI"
click at [44, 52] on span "Neurivan [PERSON_NAME]" at bounding box center [45, 51] width 62 height 7
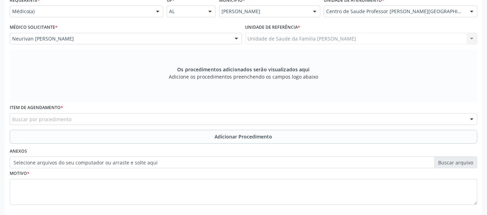
click at [94, 118] on div "Buscar por procedimento" at bounding box center [244, 119] width 468 height 12
type input "R"
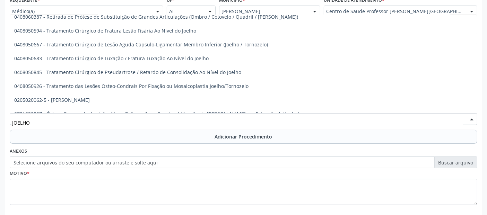
scroll to position [303, 0]
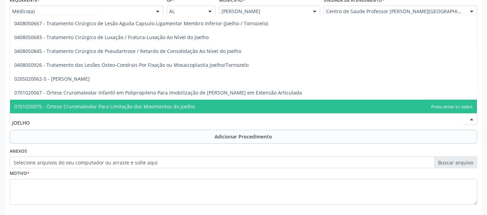
click at [437, 112] on span "0701020075 - Órtese Cruromaleolar Para Limitação dos Movimentos do Joelho" at bounding box center [243, 107] width 467 height 14
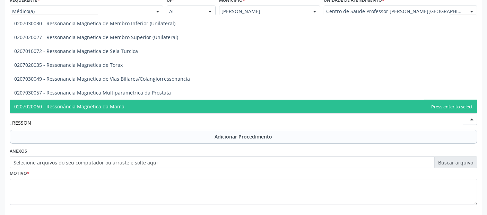
type input "RESSONA"
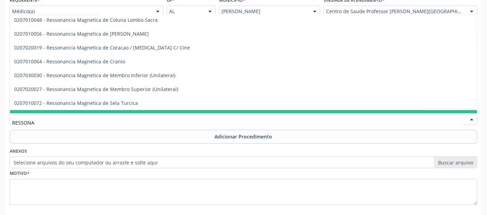
scroll to position [79, 0]
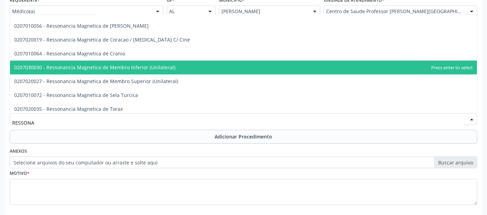
click at [147, 64] on span "0207030030 - Ressonancia Magnetica de Membro Inferior (Unilateral)" at bounding box center [94, 67] width 161 height 7
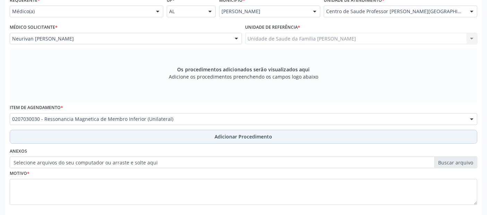
click at [198, 138] on button "Adicionar Procedimento" at bounding box center [244, 137] width 468 height 14
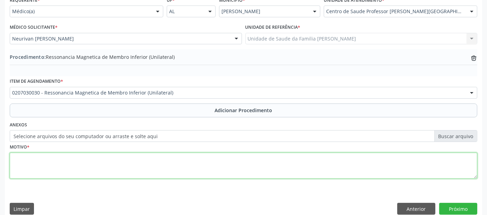
click at [157, 171] on textarea at bounding box center [244, 166] width 468 height 26
type textarea "A"
type textarea "D"
click at [12, 157] on textarea "ÀGUA NO JOELHO." at bounding box center [244, 166] width 468 height 26
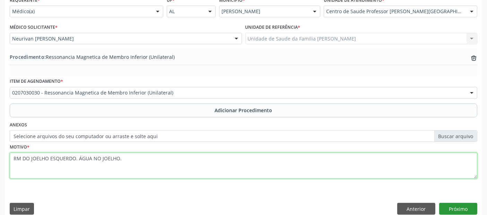
type textarea "RM DO JOELHO ESQUERDO. ÁGUA NO JOELHO."
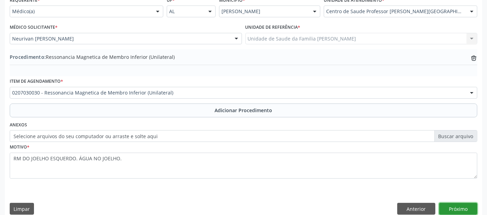
click at [454, 204] on button "Próximo" at bounding box center [458, 209] width 38 height 12
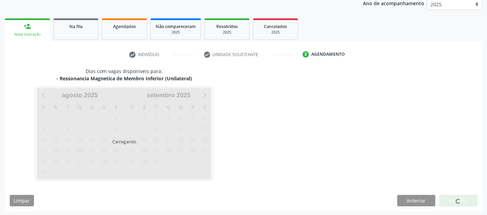
scroll to position [115, 0]
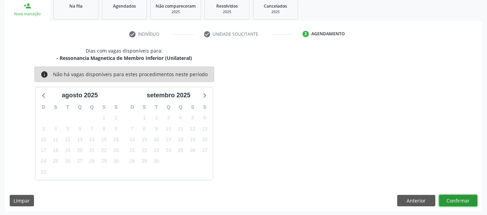
click at [454, 204] on button "Confirmar" at bounding box center [458, 201] width 38 height 12
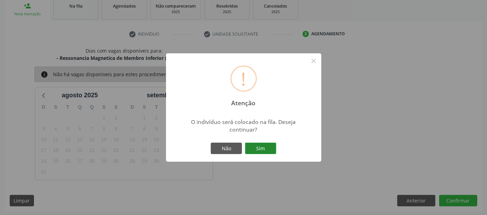
click at [271, 146] on button "Sim" at bounding box center [260, 149] width 31 height 12
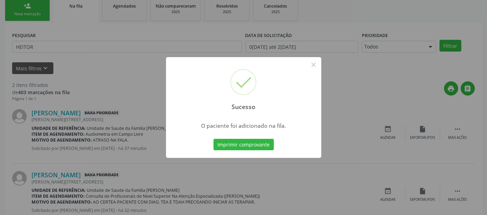
scroll to position [23, 0]
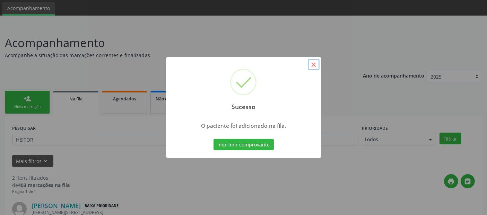
click at [315, 66] on button "×" at bounding box center [314, 65] width 12 height 12
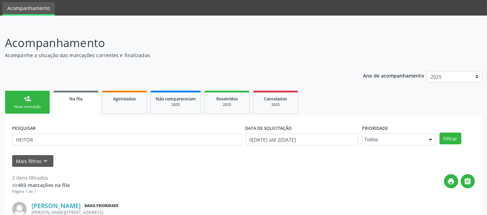
click at [20, 111] on link "person_add Nova marcação" at bounding box center [27, 102] width 45 height 23
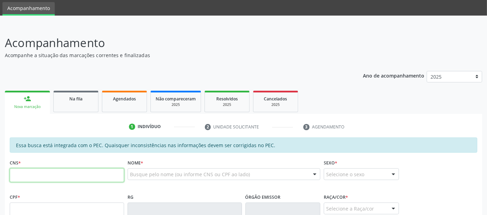
click at [103, 175] on input "text" at bounding box center [67, 175] width 114 height 14
type input "706 0038 7958 2843"
type input "603.784.254-04"
type input "[DATE]"
type input "[PERSON_NAME]"
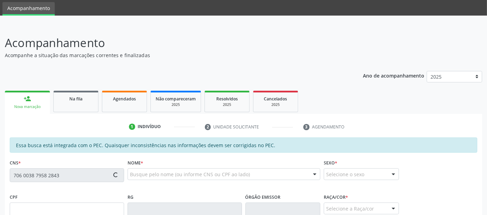
type input "[PHONE_NUMBER]"
type input "05"
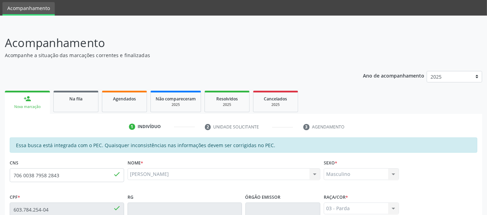
scroll to position [189, 0]
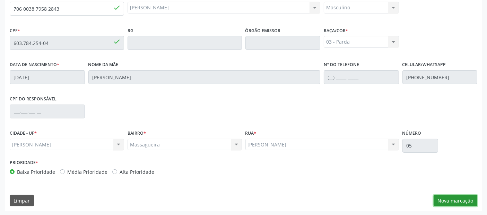
click at [455, 197] on button "Nova marcação" at bounding box center [456, 201] width 44 height 12
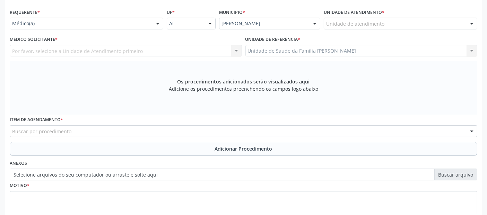
scroll to position [115, 0]
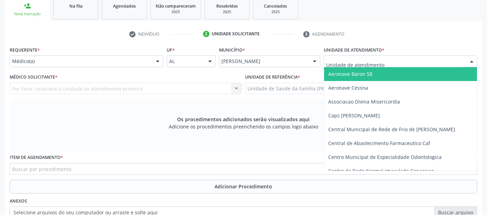
click at [410, 56] on div at bounding box center [401, 61] width 154 height 12
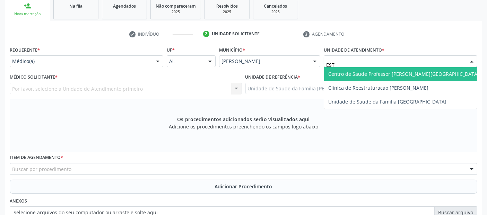
type input "ESTA"
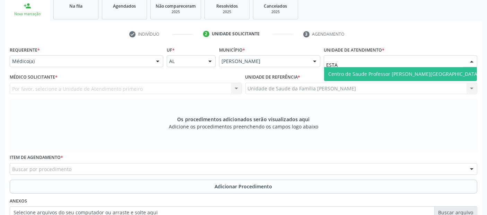
click at [390, 73] on span "Centro de Saude Professor [PERSON_NAME][GEOGRAPHIC_DATA]" at bounding box center [403, 74] width 151 height 7
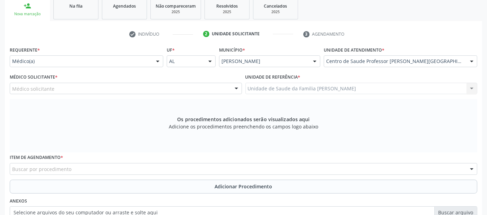
click at [102, 90] on div "Médico solicitante" at bounding box center [126, 89] width 232 height 12
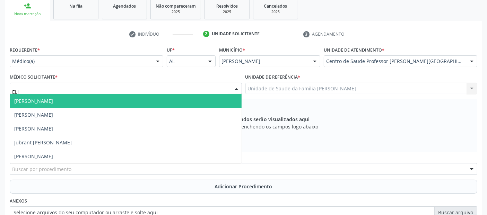
type input "[PERSON_NAME]"
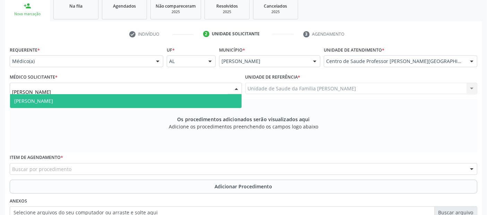
click at [93, 97] on span "[PERSON_NAME]" at bounding box center [126, 101] width 232 height 14
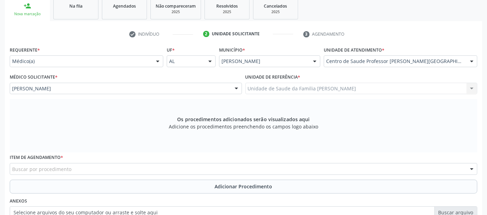
click at [80, 168] on div "Buscar por procedimento" at bounding box center [244, 169] width 468 height 12
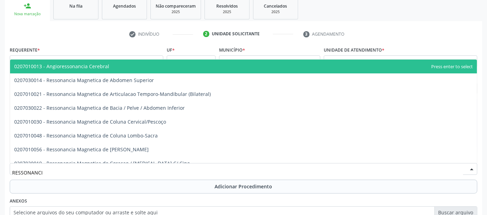
type input "RESSONANCIA"
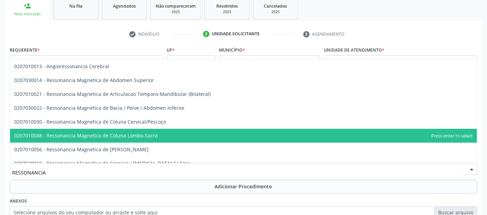
click at [132, 136] on span "0207010048 - Ressonancia Magnetica de Coluna Lombo-Sacra" at bounding box center [86, 135] width 144 height 7
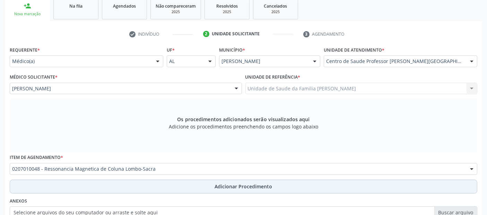
click at [130, 192] on button "Adicionar Procedimento" at bounding box center [244, 187] width 468 height 14
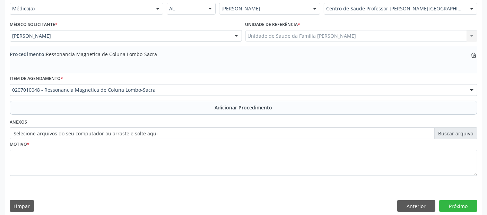
scroll to position [174, 0]
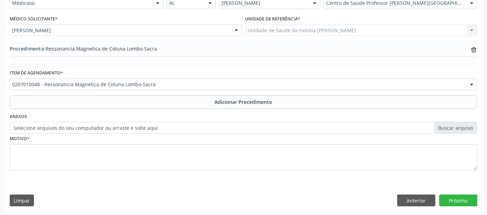
click at [236, 170] on fieldset "Motivo *" at bounding box center [244, 155] width 468 height 42
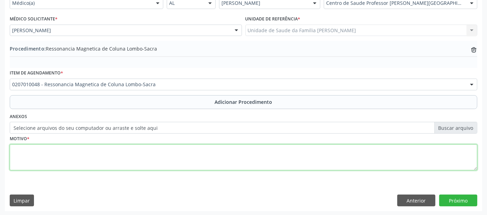
click at [179, 164] on textarea at bounding box center [244, 158] width 468 height 26
type textarea "LOMBALGIA."
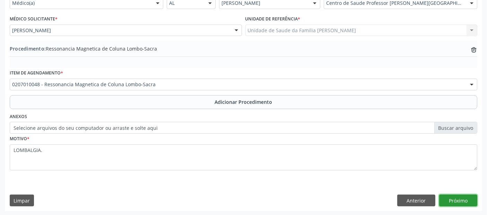
click at [469, 197] on button "Próximo" at bounding box center [458, 201] width 38 height 12
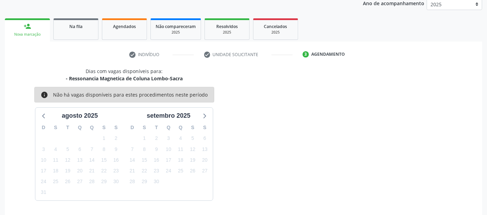
scroll to position [115, 0]
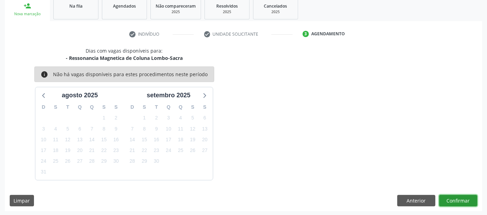
click at [469, 197] on button "Confirmar" at bounding box center [458, 201] width 38 height 12
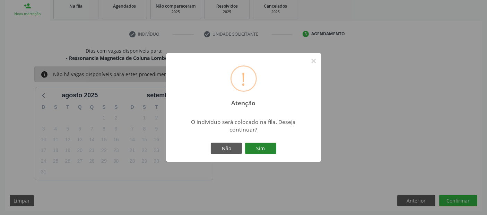
click at [265, 150] on button "Sim" at bounding box center [260, 149] width 31 height 12
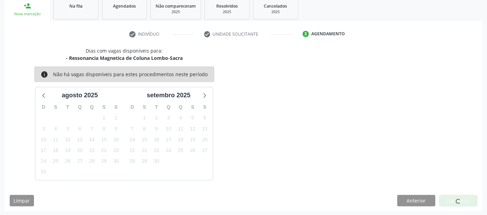
scroll to position [23, 0]
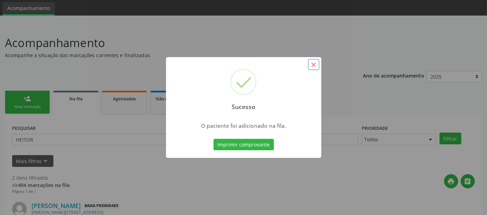
click at [313, 67] on button "×" at bounding box center [314, 65] width 12 height 12
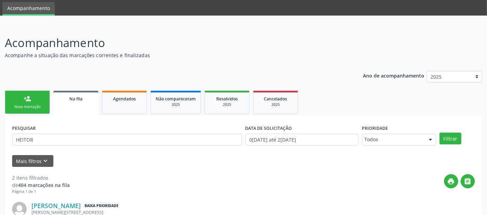
click at [36, 101] on link "person_add Nova marcação" at bounding box center [27, 102] width 45 height 23
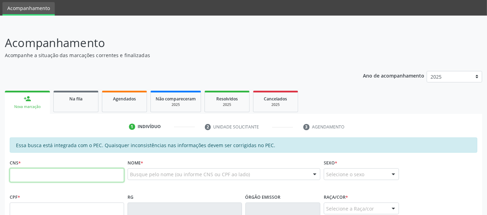
click at [67, 172] on input "text" at bounding box center [67, 175] width 114 height 14
type input "700 4079 9036 2741"
type input "129.850.794-46"
type input "[DATE]"
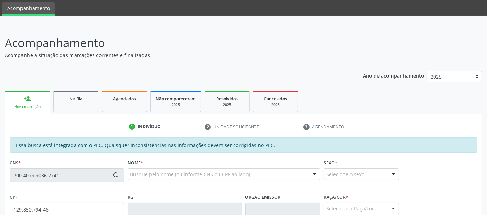
type input "[PERSON_NAME] da Silvs"
type input "[PHONE_NUMBER]"
type input "79"
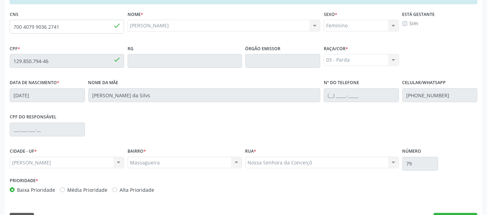
scroll to position [189, 0]
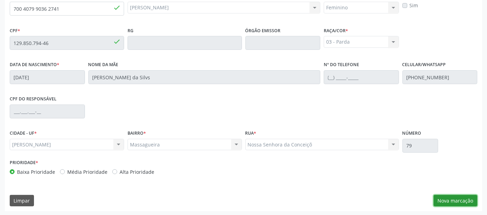
click at [462, 198] on button "Nova marcação" at bounding box center [456, 201] width 44 height 12
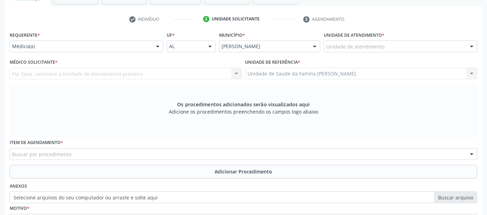
scroll to position [116, 0]
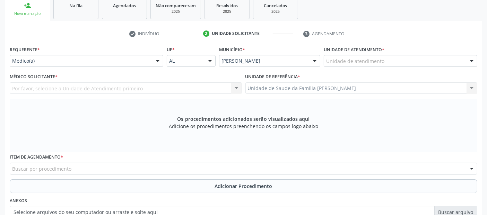
click at [410, 58] on div "Unidade de atendimento" at bounding box center [401, 61] width 154 height 12
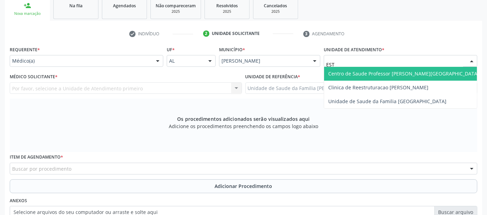
type input "ESTA"
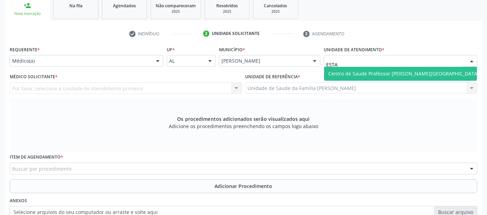
click at [388, 69] on span "Centro de Saude Professor [PERSON_NAME][GEOGRAPHIC_DATA]" at bounding box center [403, 74] width 159 height 14
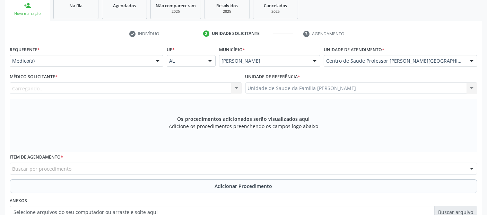
click at [170, 86] on div "Carregando..." at bounding box center [126, 89] width 232 height 12
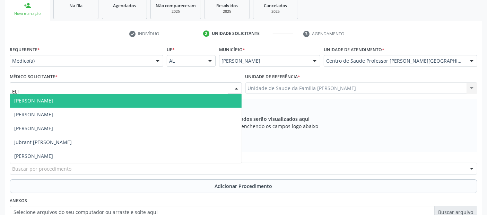
type input "[PERSON_NAME]"
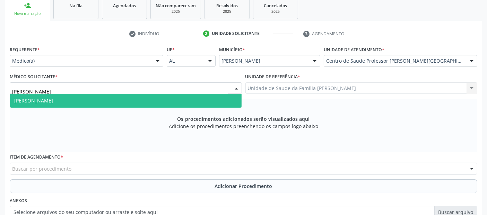
click at [162, 94] on span "[PERSON_NAME]" at bounding box center [126, 101] width 232 height 14
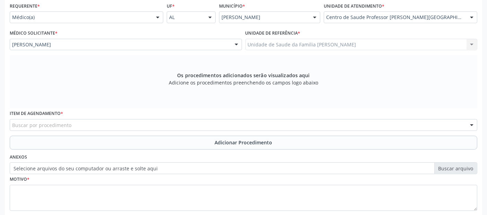
scroll to position [200, 0]
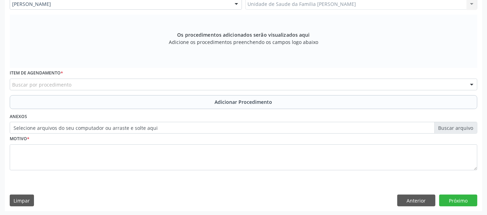
click at [191, 85] on div "Buscar por procedimento" at bounding box center [244, 85] width 468 height 12
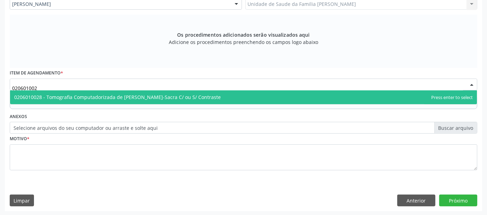
type input "0206010028"
click at [180, 94] on span "0206010028 - Tomografia Computadorizada de [PERSON_NAME]-Sacra C/ ou S/ Contras…" at bounding box center [117, 97] width 207 height 7
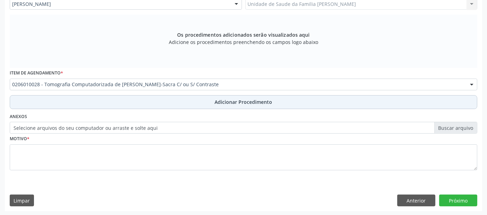
click at [237, 98] on span "Adicionar Procedimento" at bounding box center [244, 101] width 58 height 7
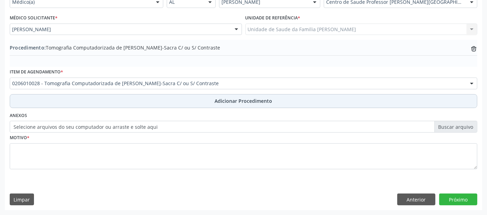
scroll to position [174, 0]
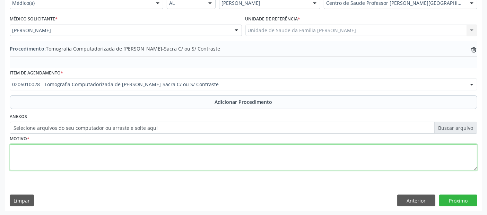
click at [121, 150] on textarea at bounding box center [244, 158] width 468 height 26
type textarea "TOMOGRAFIA DE [PERSON_NAME] E LOMBAR SEM CONTRASTE ."
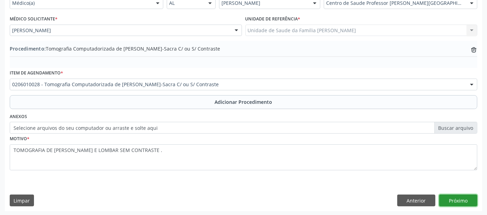
click at [457, 204] on button "Próximo" at bounding box center [458, 201] width 38 height 12
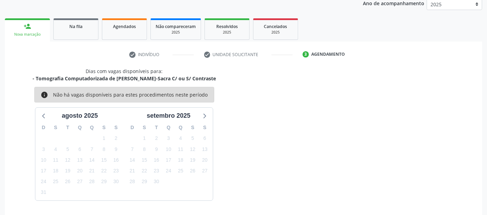
scroll to position [115, 0]
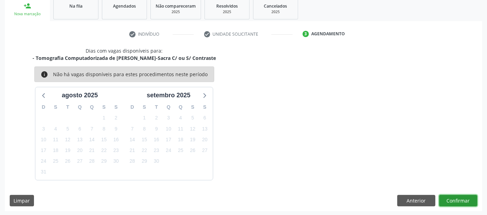
click at [457, 204] on button "Confirmar" at bounding box center [458, 201] width 38 height 12
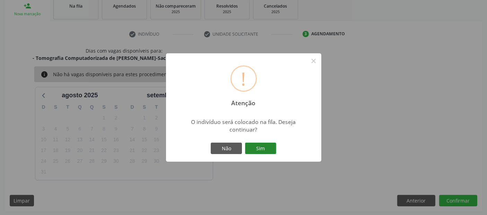
click at [259, 149] on button "Sim" at bounding box center [260, 149] width 31 height 12
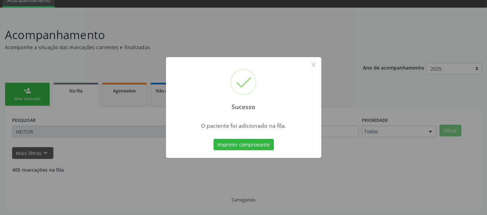
scroll to position [23, 0]
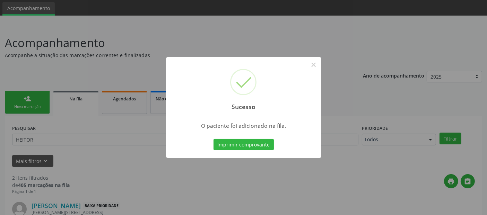
click at [309, 71] on div "Sucesso ×" at bounding box center [243, 87] width 155 height 60
click at [317, 65] on button "×" at bounding box center [314, 65] width 12 height 12
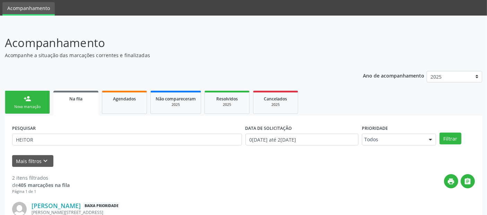
click at [44, 104] on div "Nova marcação" at bounding box center [27, 106] width 35 height 5
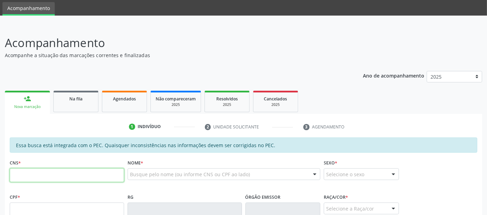
click at [100, 176] on input "text" at bounding box center [67, 175] width 114 height 14
click at [21, 175] on input "724 0658 1315 327" at bounding box center [67, 175] width 114 height 14
click at [16, 176] on input "724 0658 1315 327" at bounding box center [67, 175] width 114 height 14
type input "702 4065 8131 5327"
type input "411.858.544-87"
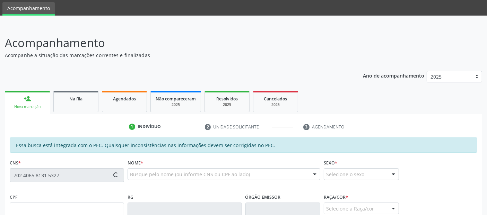
type input "3[DATE]"
type input "[PERSON_NAME]"
type input "[PHONE_NUMBER]"
type input "S/N"
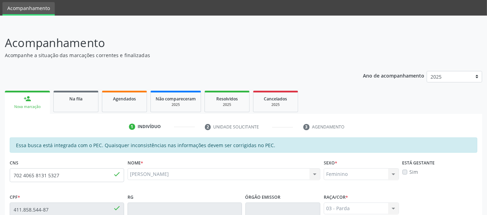
scroll to position [189, 0]
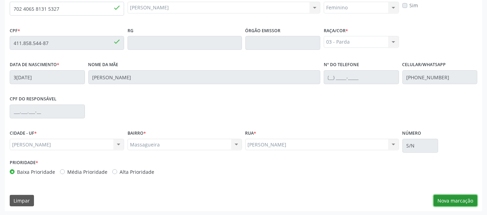
click at [459, 202] on button "Nova marcação" at bounding box center [456, 201] width 44 height 12
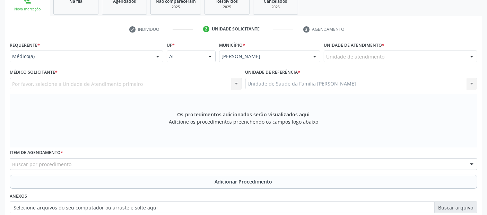
scroll to position [119, 0]
click at [385, 59] on div "Unidade de atendimento" at bounding box center [401, 58] width 154 height 12
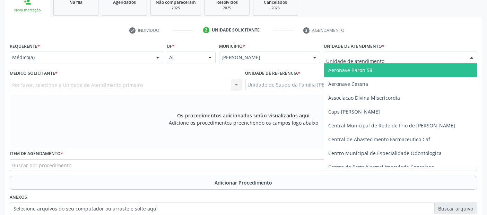
click at [155, 57] on div at bounding box center [158, 58] width 10 height 12
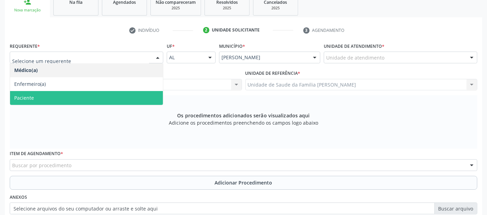
click at [90, 101] on span "Paciente" at bounding box center [86, 98] width 153 height 14
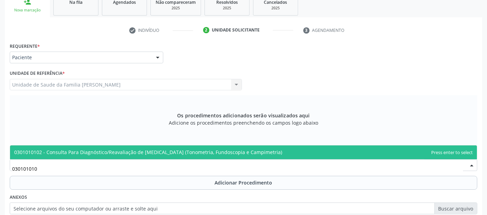
type input "0301010102"
click at [109, 148] on span "0301010102 - Consulta Para Diagnóstico/Reavaliação de [MEDICAL_DATA] (Tonometri…" at bounding box center [243, 153] width 467 height 14
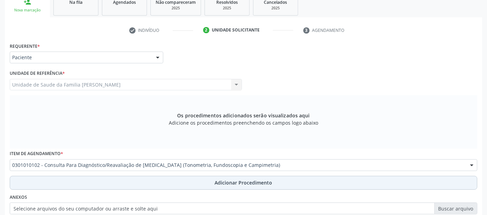
click at [129, 188] on button "Adicionar Procedimento" at bounding box center [244, 183] width 468 height 14
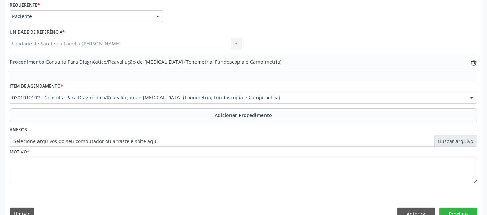
scroll to position [166, 0]
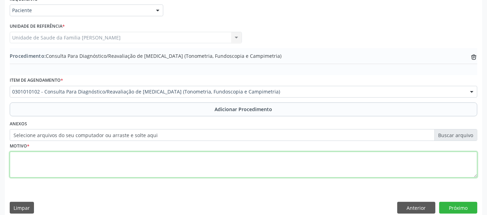
click at [303, 163] on textarea at bounding box center [244, 165] width 468 height 26
type textarea "O"
type textarea "CONS. P DIAG/REAV [MEDICAL_DATA]."
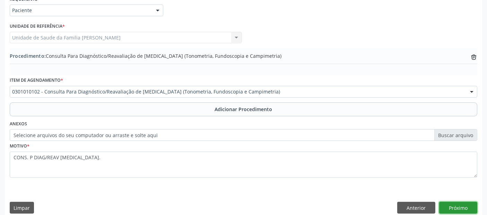
click at [469, 205] on button "Próximo" at bounding box center [458, 208] width 38 height 12
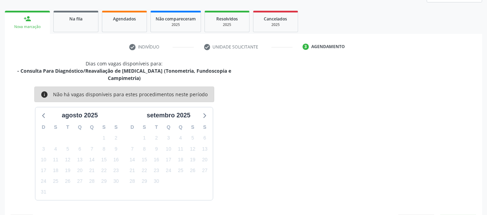
scroll to position [123, 0]
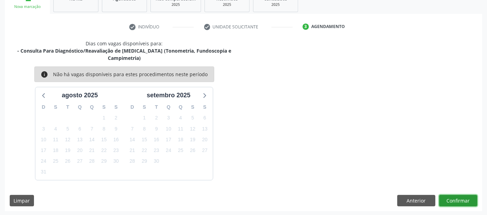
click at [462, 205] on button "Confirmar" at bounding box center [458, 201] width 38 height 12
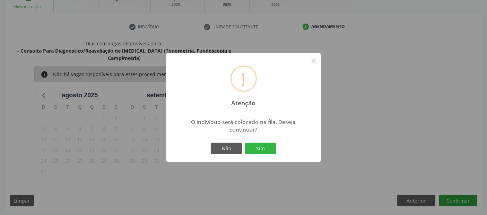
click at [462, 205] on div "! Atenção × O indivíduo será colocado na fila. Deseja continuar? Não Sim" at bounding box center [243, 107] width 487 height 215
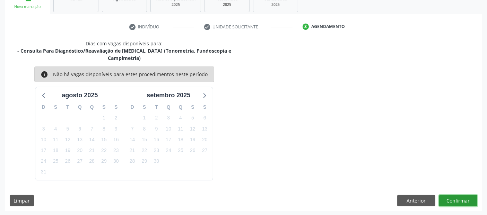
click at [462, 205] on button "Confirmar" at bounding box center [458, 201] width 38 height 12
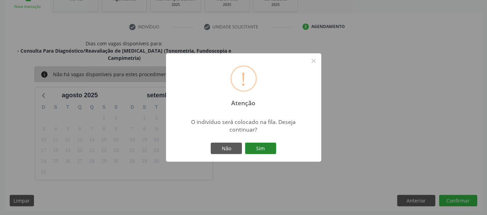
drag, startPoint x: 347, startPoint y: 187, endPoint x: 255, endPoint y: 146, distance: 100.6
click at [255, 146] on div "! Atenção × O indivíduo será colocado na fila. Deseja continuar? Não Sim" at bounding box center [243, 107] width 487 height 215
click at [255, 146] on button "Sim" at bounding box center [260, 149] width 31 height 12
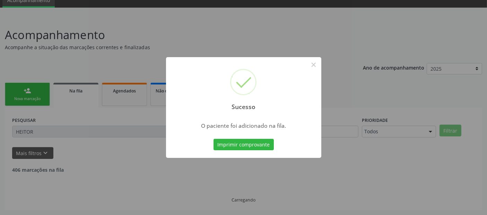
scroll to position [23, 0]
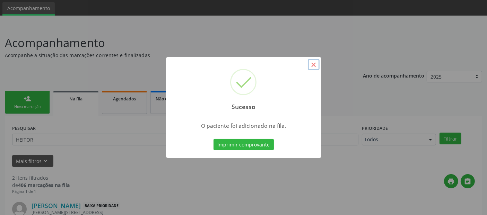
click at [316, 67] on button "×" at bounding box center [314, 65] width 12 height 12
